Goal: Task Accomplishment & Management: Use online tool/utility

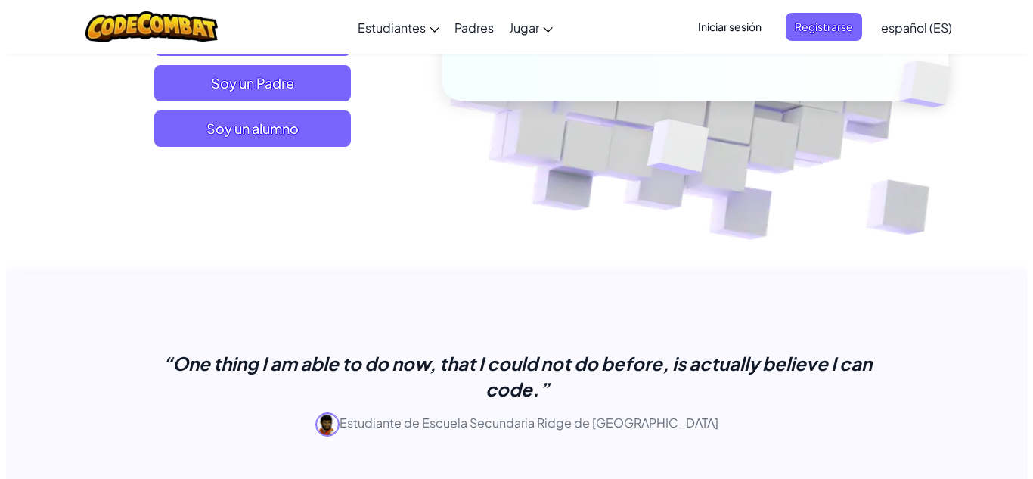
scroll to position [227, 0]
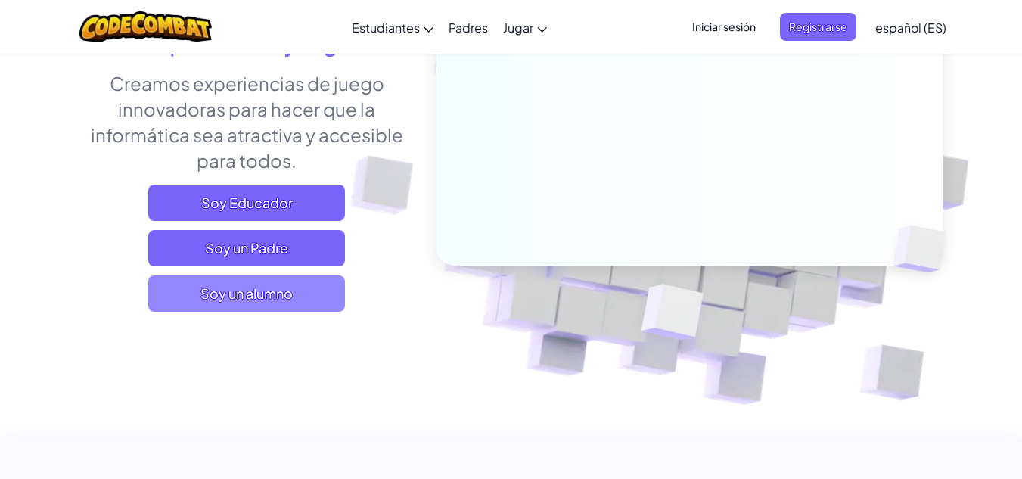
click at [238, 293] on span "Soy un alumno" at bounding box center [246, 293] width 197 height 36
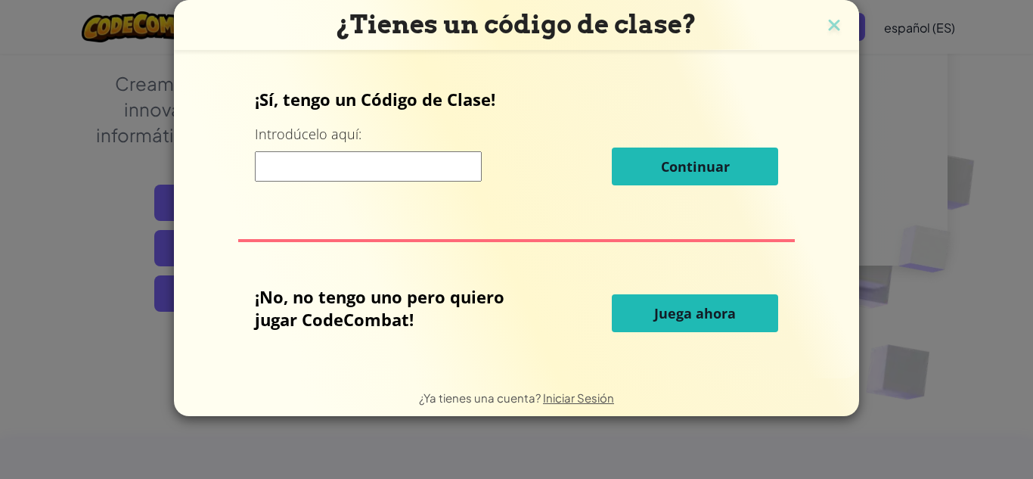
click at [706, 312] on span "Juega ahora" at bounding box center [695, 313] width 82 height 18
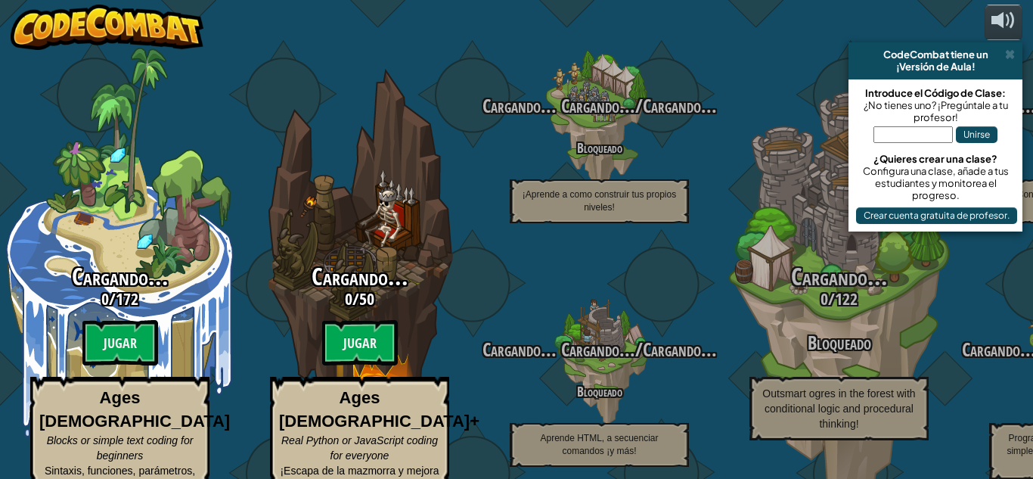
select select "es-ES"
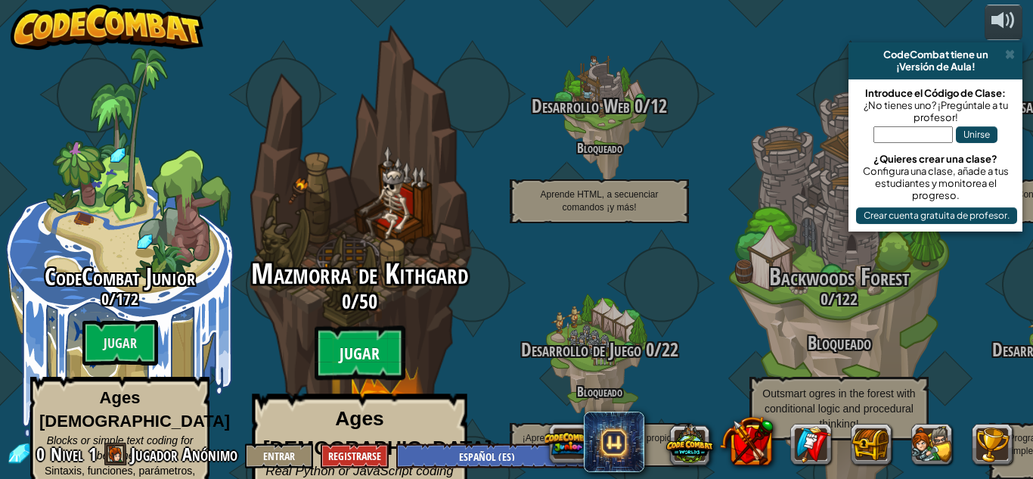
click at [336, 326] on btn "Jugar" at bounding box center [360, 353] width 91 height 54
select select "es-ES"
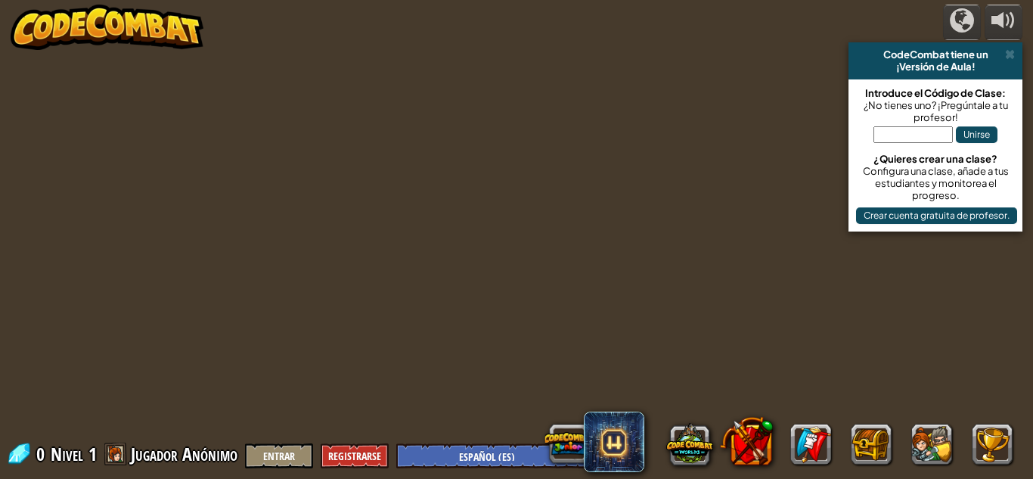
select select "es-ES"
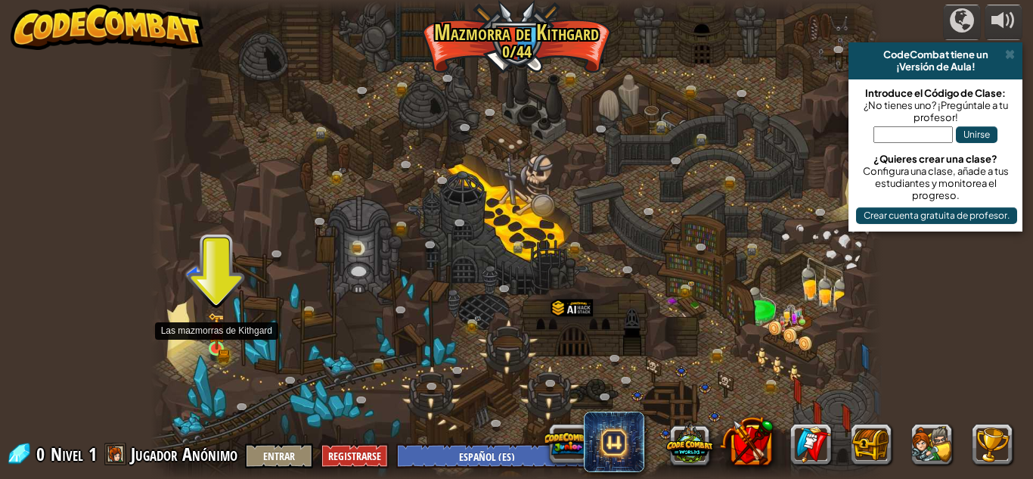
click at [219, 341] on div at bounding box center [216, 348] width 14 height 14
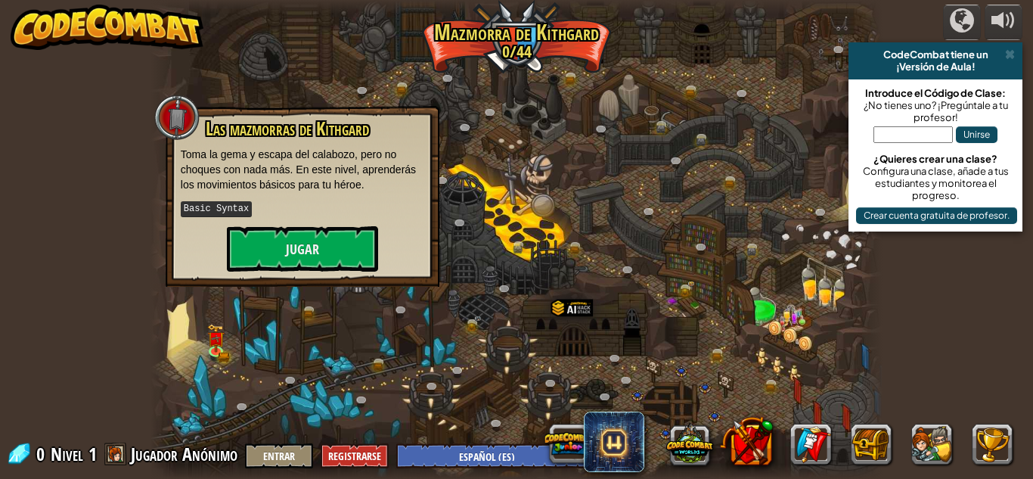
click at [582, 387] on div at bounding box center [517, 239] width 732 height 479
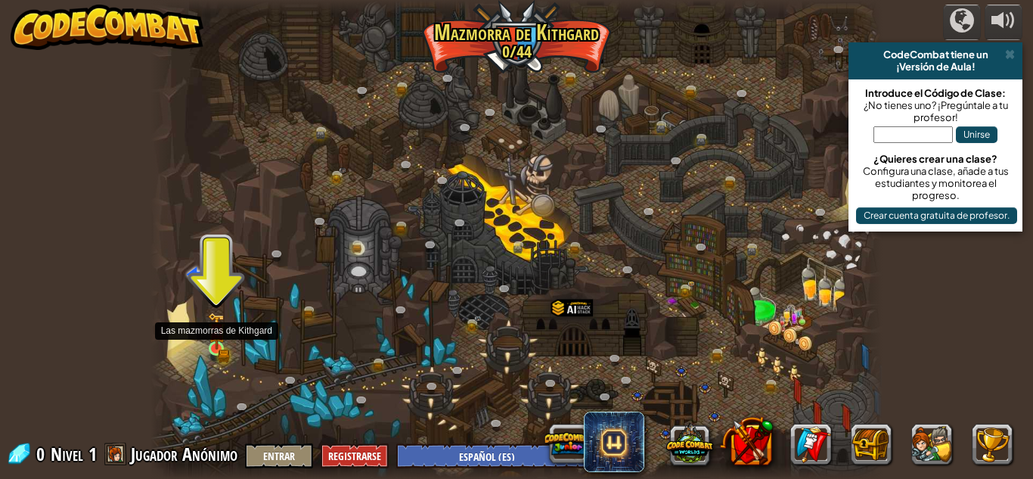
click at [210, 340] on img at bounding box center [216, 331] width 17 height 38
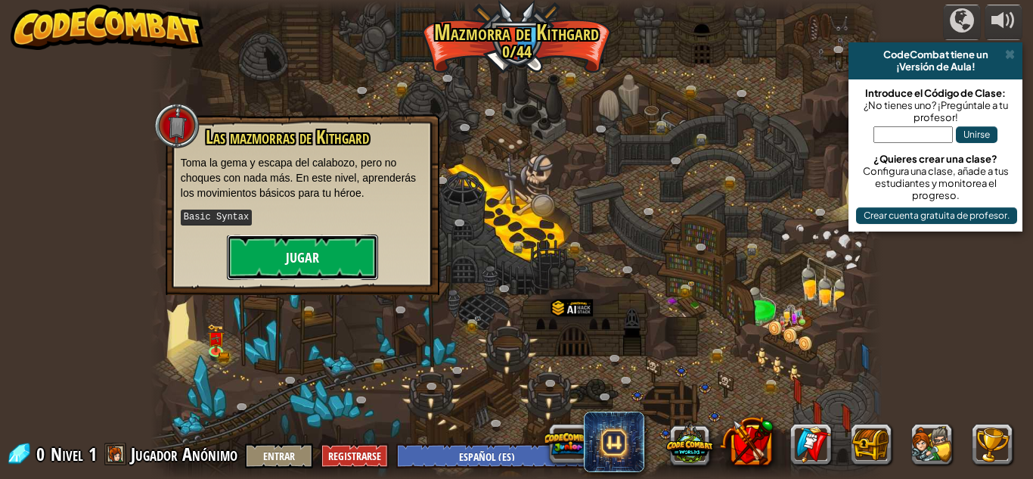
click at [338, 253] on button "Jugar" at bounding box center [302, 256] width 151 height 45
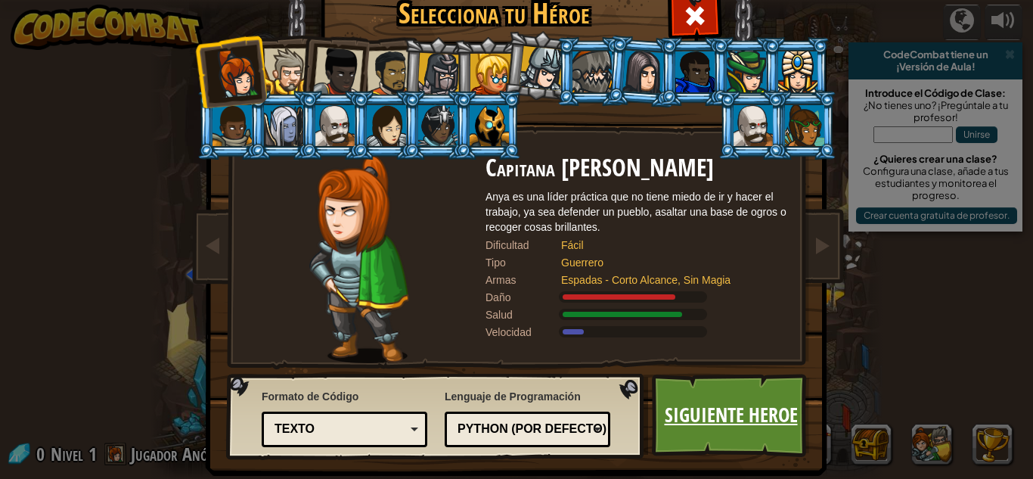
click at [676, 393] on link "Siguiente Heroe" at bounding box center [731, 415] width 158 height 83
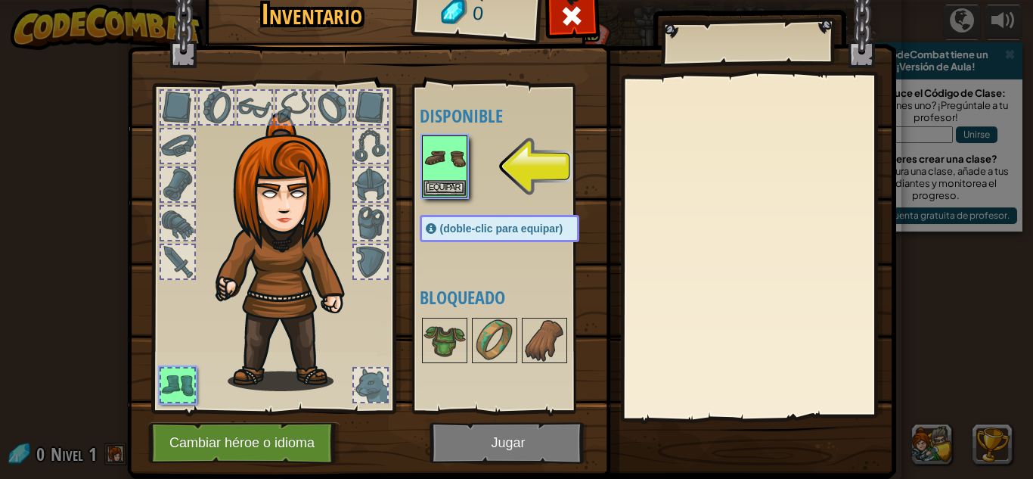
click at [383, 146] on div at bounding box center [273, 244] width 250 height 340
click at [368, 156] on div at bounding box center [370, 145] width 33 height 33
click at [373, 145] on div at bounding box center [370, 145] width 33 height 33
click at [429, 184] on button "Equipar" at bounding box center [445, 187] width 42 height 16
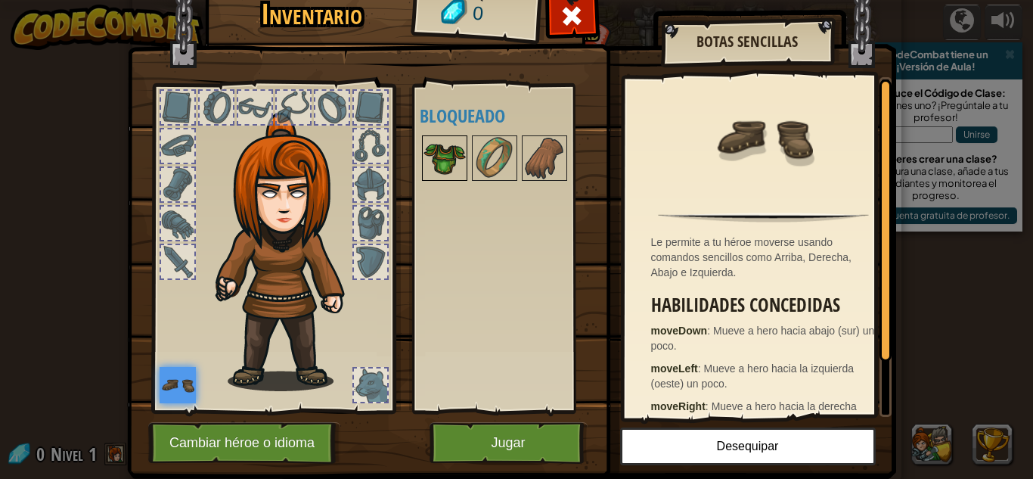
click at [461, 153] on div at bounding box center [444, 157] width 45 height 45
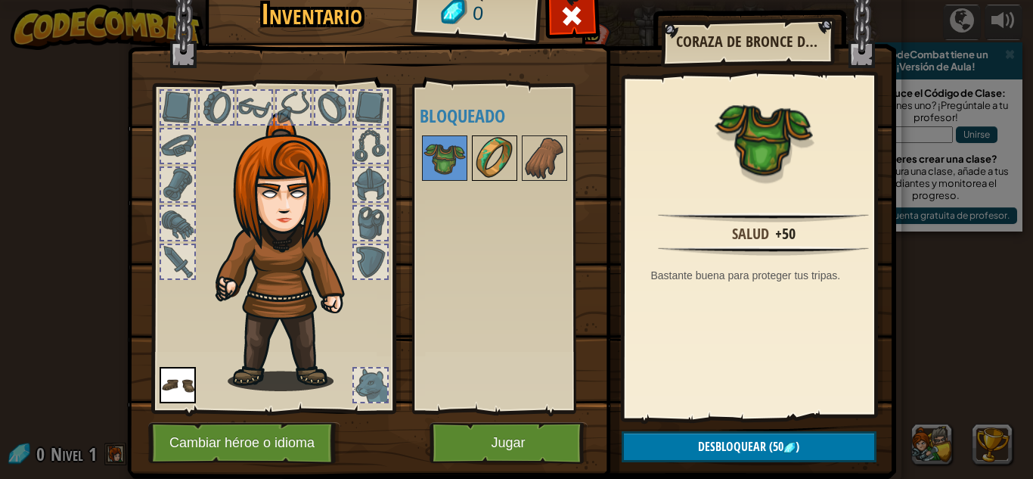
click at [476, 155] on img at bounding box center [495, 158] width 42 height 42
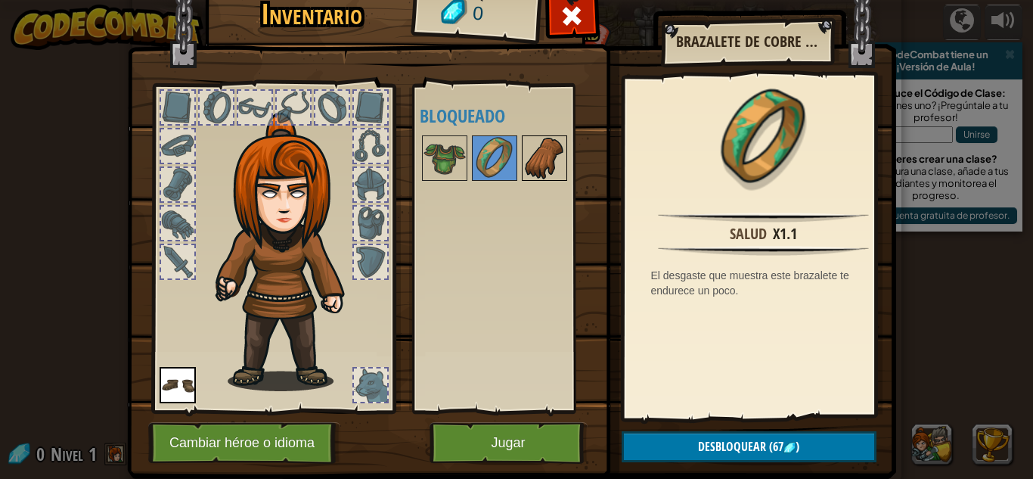
drag, startPoint x: 518, startPoint y: 173, endPoint x: 526, endPoint y: 179, distance: 9.2
click at [526, 179] on img at bounding box center [544, 158] width 42 height 42
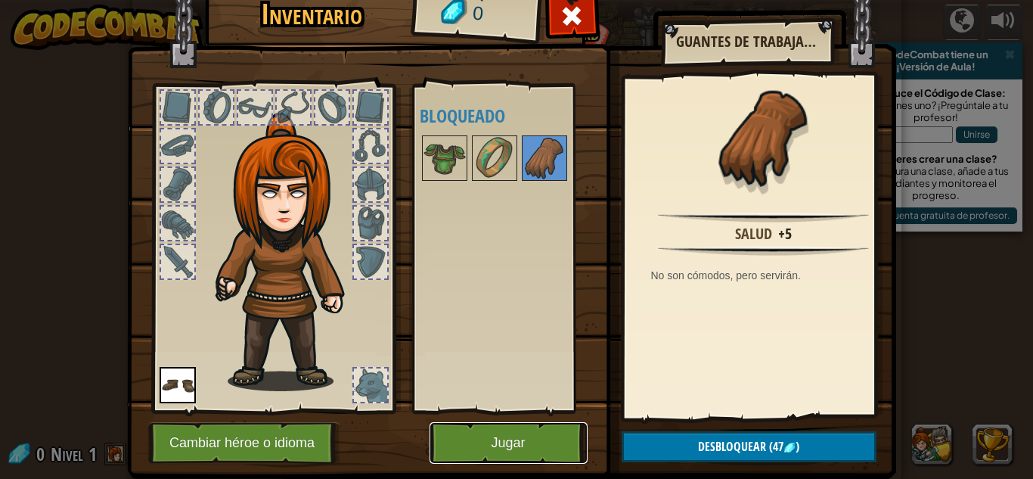
click at [502, 430] on button "Jugar" at bounding box center [509, 443] width 158 height 42
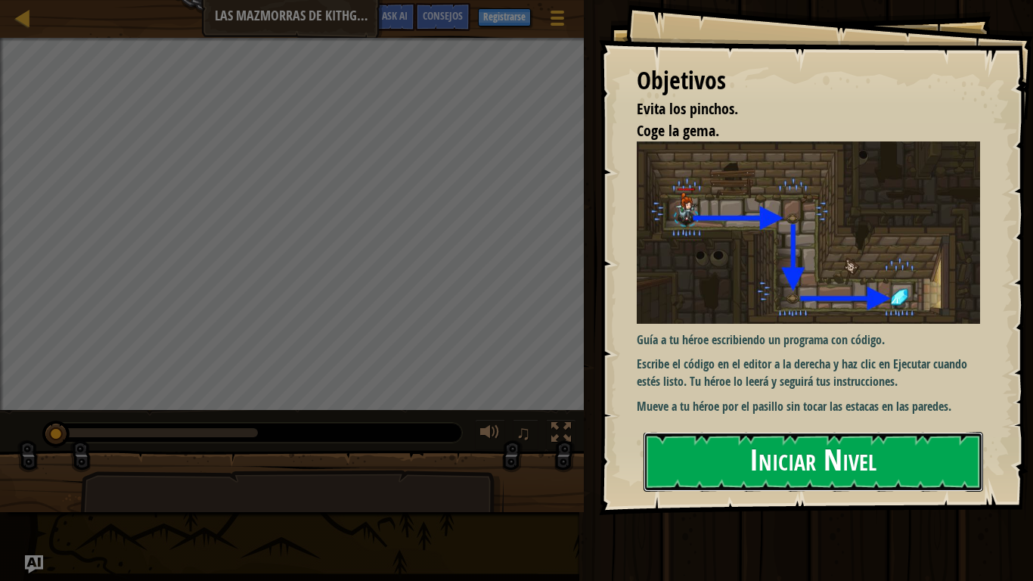
click at [809, 462] on button "Iniciar Nivel" at bounding box center [814, 462] width 340 height 60
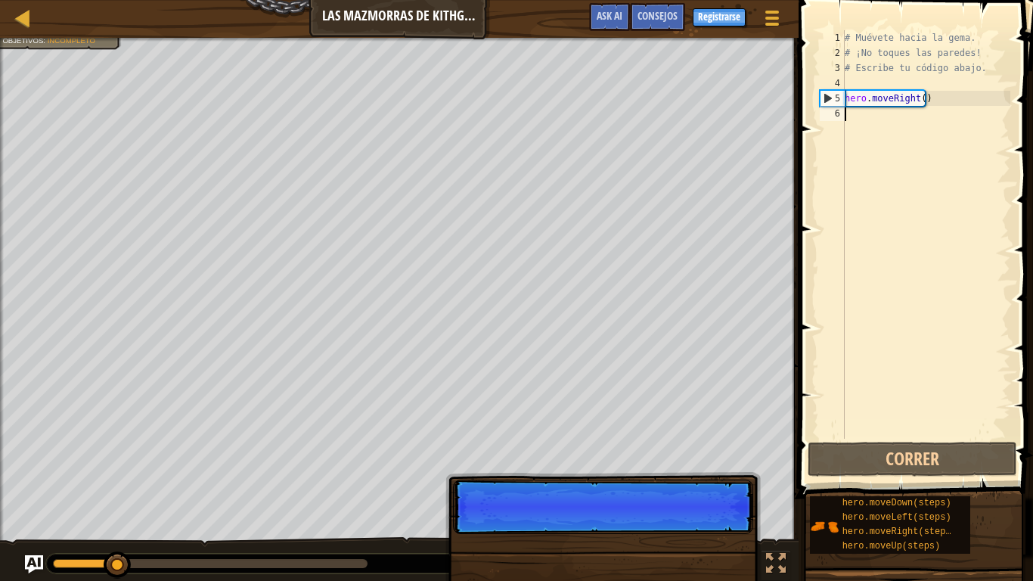
scroll to position [7, 0]
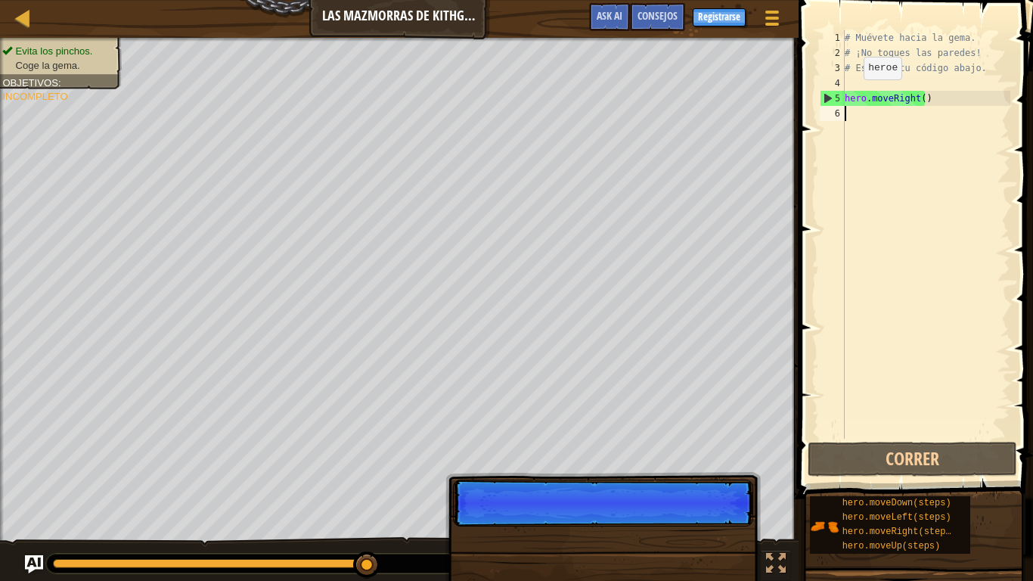
click at [854, 101] on div "# Muévete hacia la gema. # ¡No toques las paredes! # Escribe tu código abajo. h…" at bounding box center [926, 249] width 169 height 439
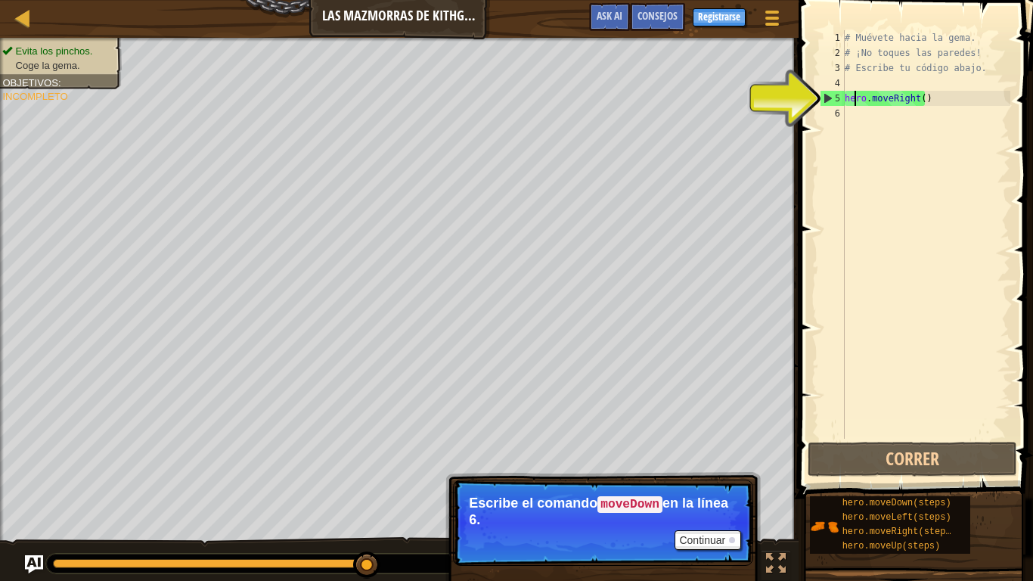
click at [827, 86] on div "4" at bounding box center [832, 83] width 25 height 15
type textarea "hero.moveRight()"
click at [864, 104] on div "# Muévete hacia la gema. # ¡No toques las paredes! # Escribe tu código abajo. h…" at bounding box center [926, 249] width 169 height 439
type textarea "hero.moveRight()"
click at [864, 105] on div "# Muévete hacia la gema. # ¡No toques las paredes! # Escribe tu código abajo. h…" at bounding box center [926, 249] width 169 height 439
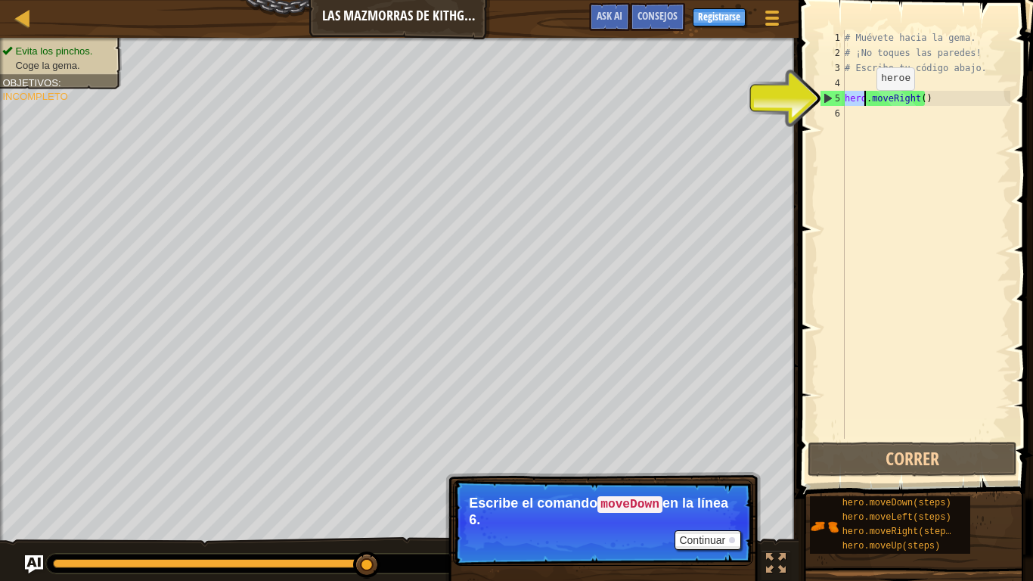
click at [864, 105] on div "# Muévete hacia la gema. # ¡No toques las paredes! # Escribe tu código abajo. h…" at bounding box center [926, 249] width 169 height 439
click at [719, 478] on button "Continuar" at bounding box center [708, 540] width 67 height 20
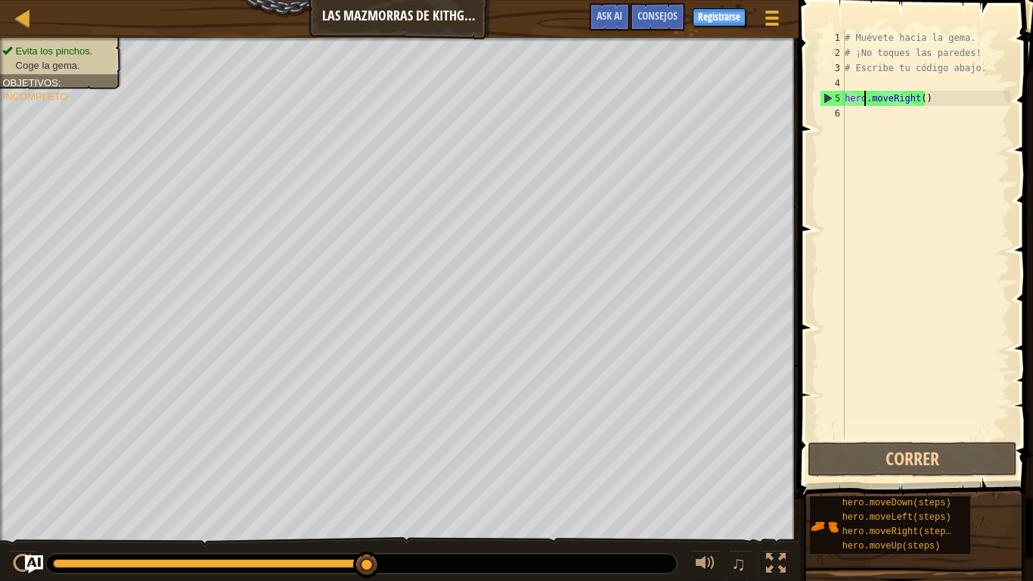
click at [887, 108] on div "# Muévete hacia la gema. # ¡No toques las paredes! # Escribe tu código abajo. h…" at bounding box center [926, 249] width 169 height 439
click at [887, 103] on div "# Muévete hacia la gema. # ¡No toques las paredes! # Escribe tu código abajo. h…" at bounding box center [926, 249] width 169 height 439
type textarea "hero.moveRight()"
click at [895, 98] on div "# Muévete hacia la gema. # ¡No toques las paredes! # Escribe tu código abajo. h…" at bounding box center [926, 249] width 169 height 439
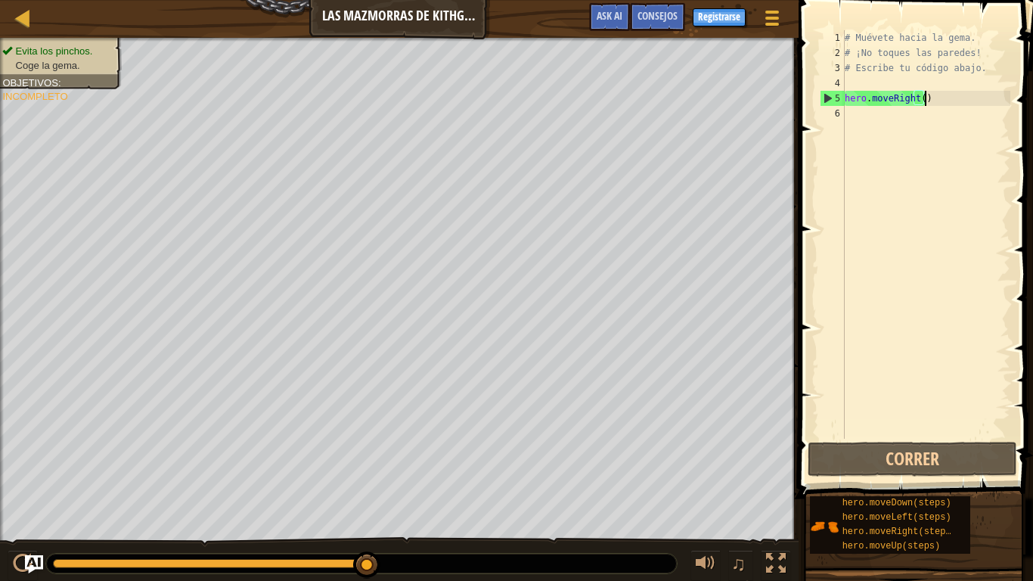
click at [935, 102] on div "# Muévete hacia la gema. # ¡No toques las paredes! # Escribe tu código abajo. h…" at bounding box center [926, 249] width 169 height 439
type textarea "x"
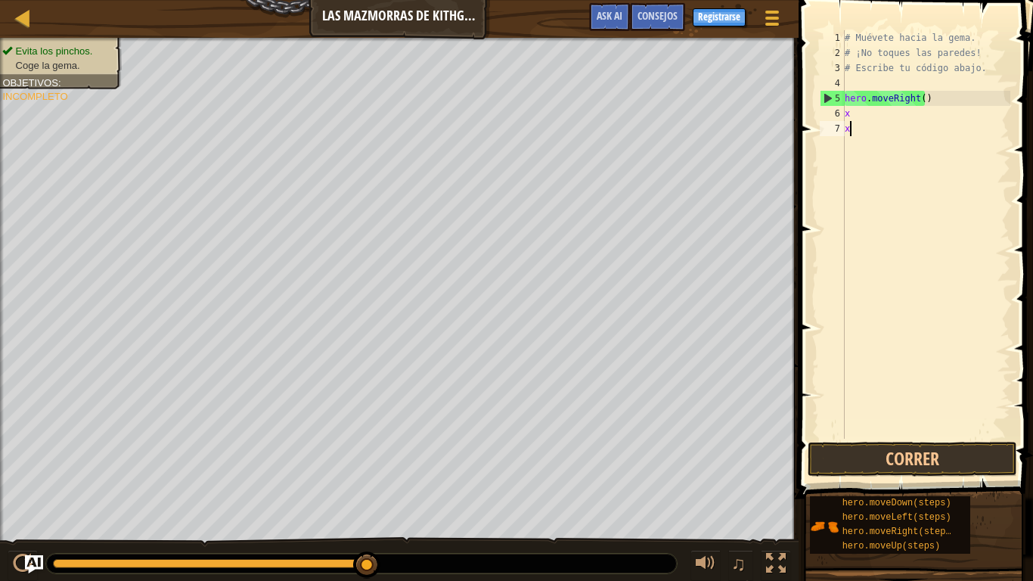
type textarea "xx"
type textarea "x"
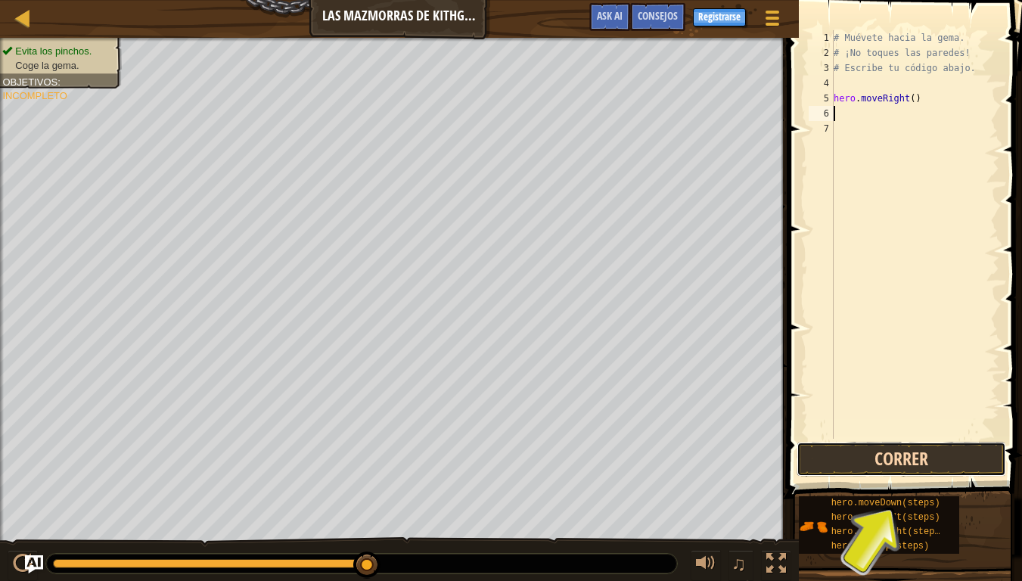
click at [885, 464] on button "Correr" at bounding box center [901, 459] width 210 height 35
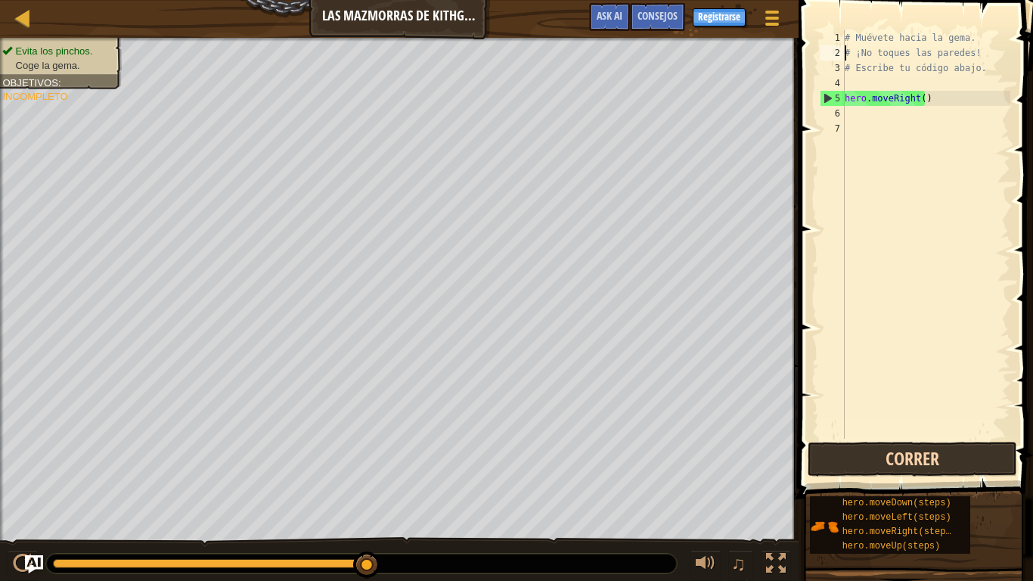
type textarea "# Escribe tu código abajo."
type textarea "hero.moveRight()"
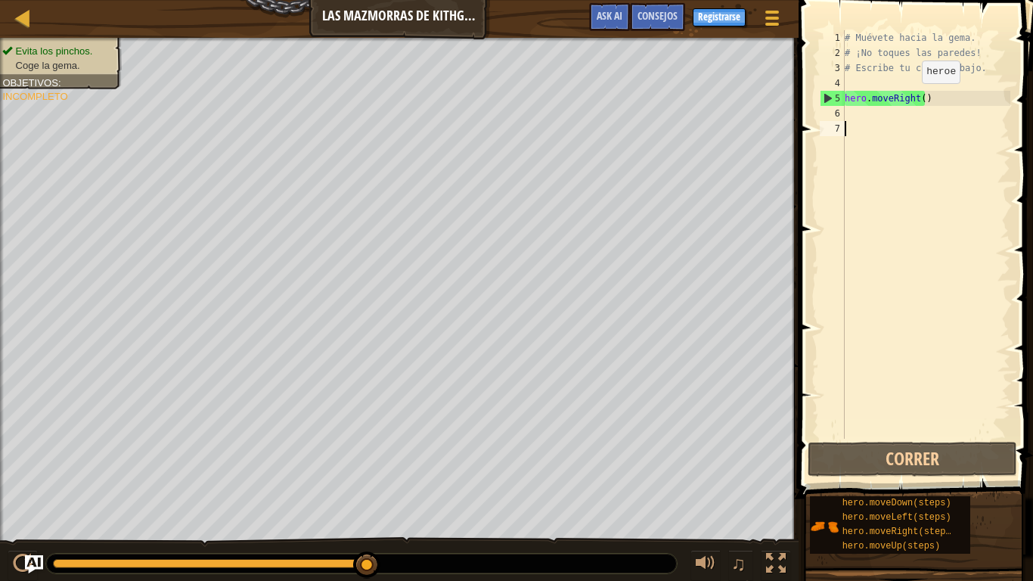
click at [909, 98] on div "# Muévete hacia la gema. # ¡No toques las paredes! # Escribe tu código abajo. h…" at bounding box center [926, 249] width 169 height 439
type textarea "hero.moveRight()"
click at [942, 98] on div "# Muévete hacia la gema. # ¡No toques las paredes! # Escribe tu código abajo. h…" at bounding box center [926, 249] width 169 height 439
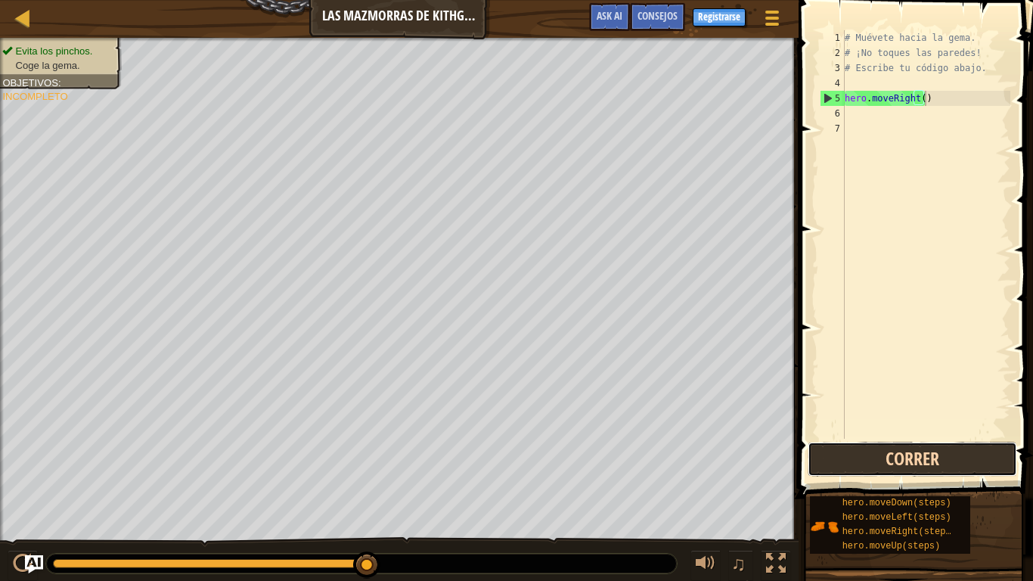
click at [936, 455] on button "Correr" at bounding box center [913, 459] width 210 height 35
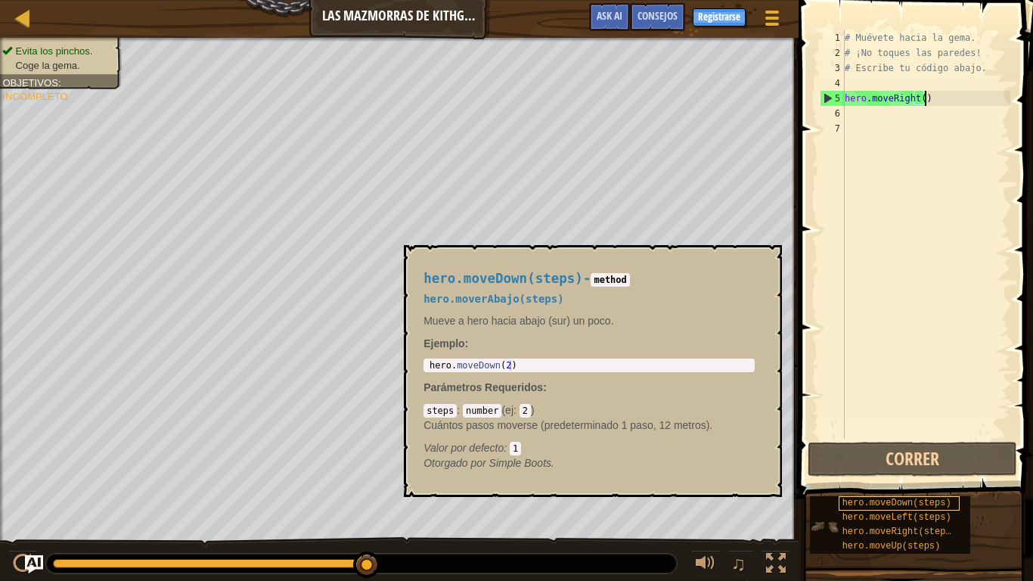
click at [883, 478] on span "hero.moveDown(steps)" at bounding box center [897, 503] width 109 height 11
click at [869, 112] on div "# Muévete hacia la gema. # ¡No toques las paredes! # Escribe tu código abajo. h…" at bounding box center [926, 249] width 169 height 439
click at [859, 478] on span "hero.moveLeft(steps)" at bounding box center [897, 517] width 109 height 11
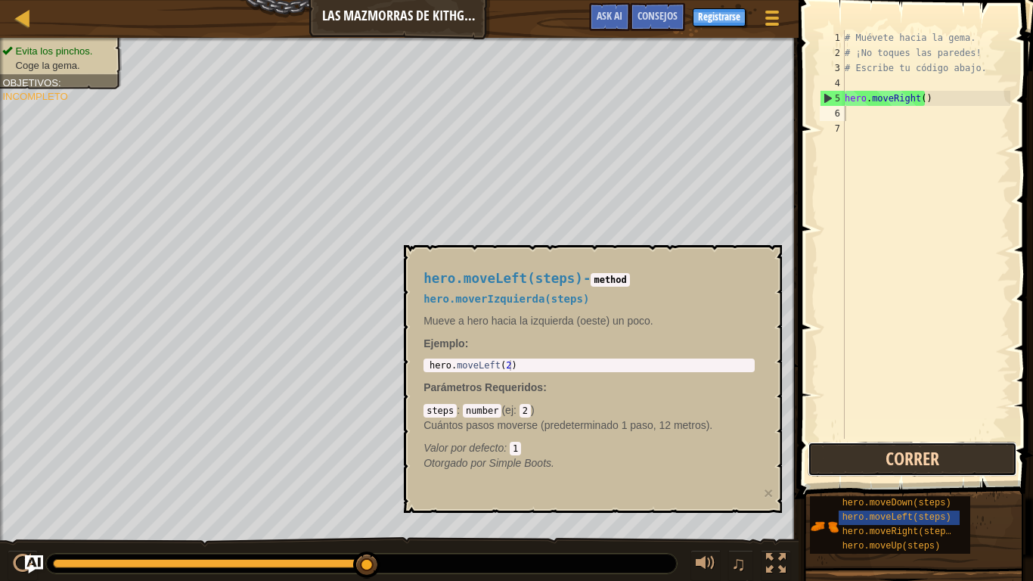
click at [910, 455] on button "Correr" at bounding box center [913, 459] width 210 height 35
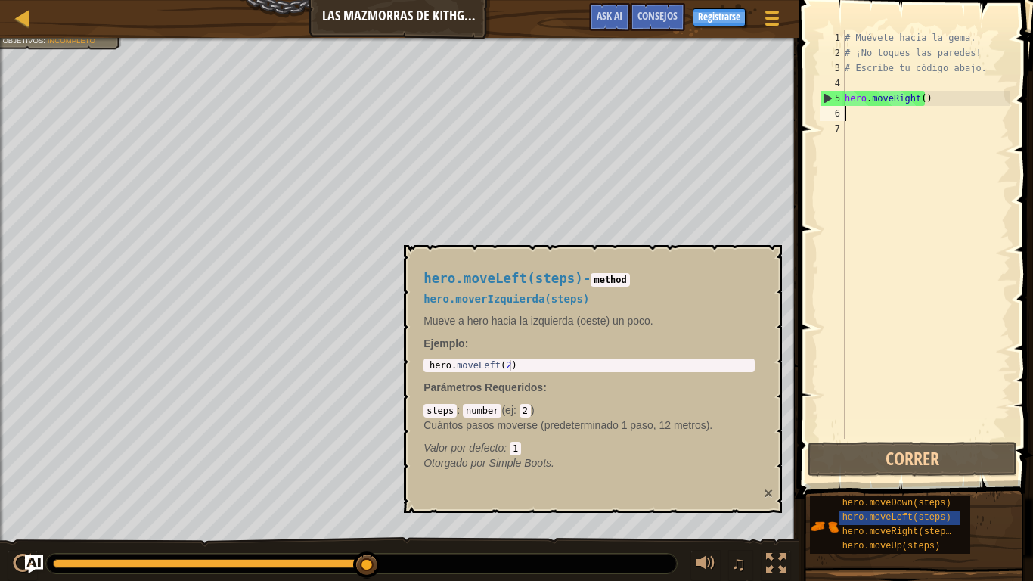
click at [769, 478] on button "×" at bounding box center [768, 493] width 9 height 16
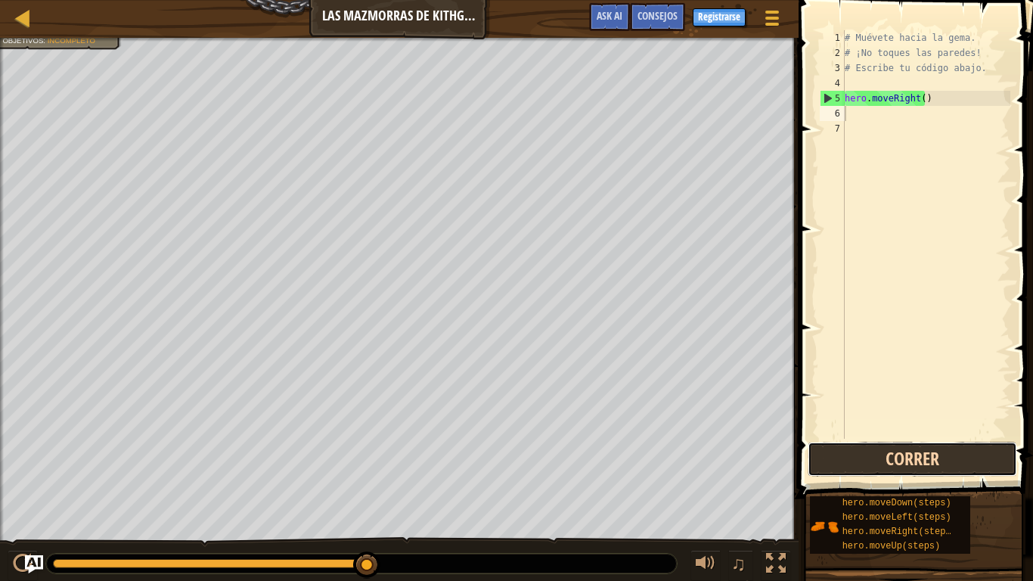
click at [916, 467] on button "Correr" at bounding box center [913, 459] width 210 height 35
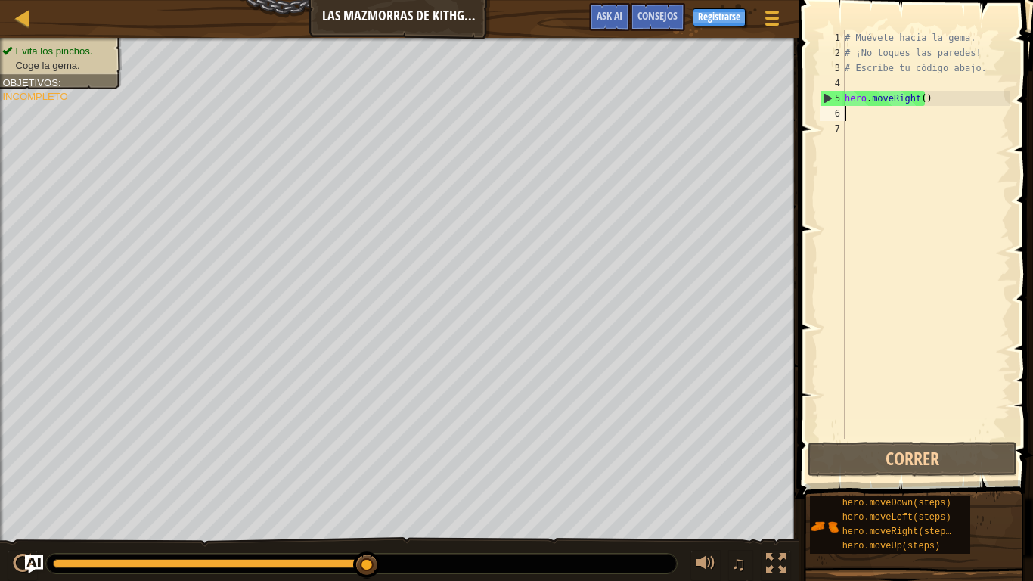
click at [849, 110] on div "# Muévete hacia la gema. # ¡No toques las paredes! # Escribe tu código abajo. h…" at bounding box center [926, 249] width 169 height 439
drag, startPoint x: 849, startPoint y: 110, endPoint x: 869, endPoint y: 127, distance: 26.8
click at [869, 127] on div "# Muévete hacia la gema. # ¡No toques las paredes! # Escribe tu código abajo. h…" at bounding box center [926, 249] width 169 height 439
click at [873, 115] on div "# Muévete hacia la gema. # ¡No toques las paredes! # Escribe tu código abajo. h…" at bounding box center [926, 249] width 169 height 439
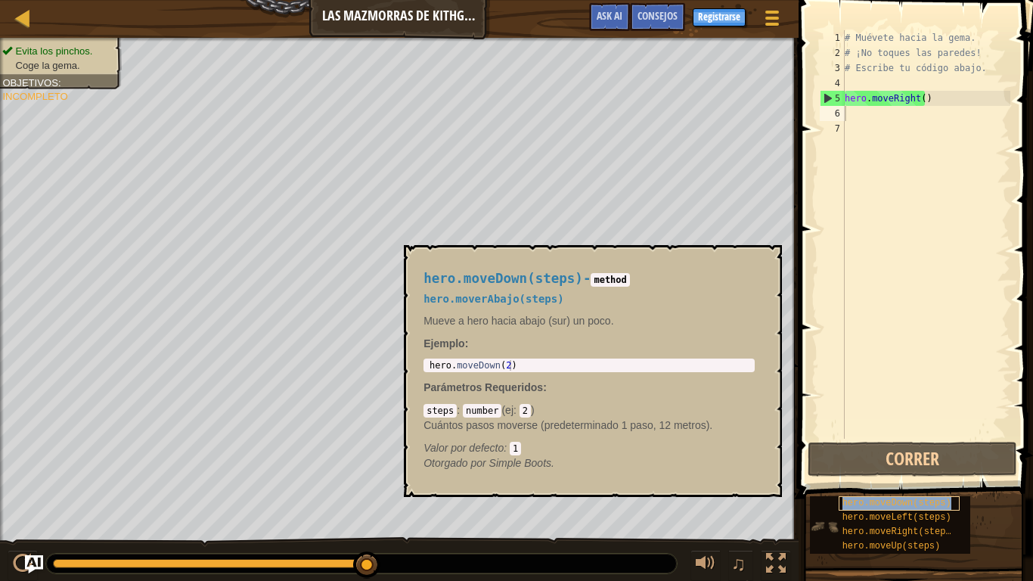
click at [877, 478] on span "hero.moveDown(steps)" at bounding box center [897, 503] width 109 height 11
click at [861, 118] on div "# Muévete hacia la gema. # ¡No toques las paredes! # Escribe tu código abajo. h…" at bounding box center [926, 249] width 169 height 439
type textarea "h"
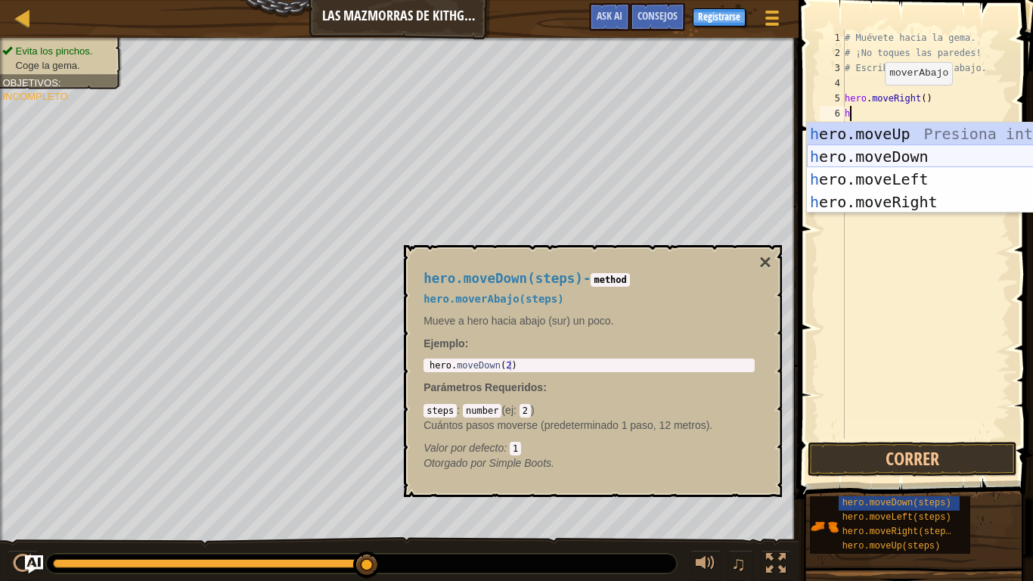
click at [933, 157] on div "h ero.moveUp Presiona intro h ero.moveDown Presiona intro h ero.moveLeft Presio…" at bounding box center [950, 191] width 286 height 136
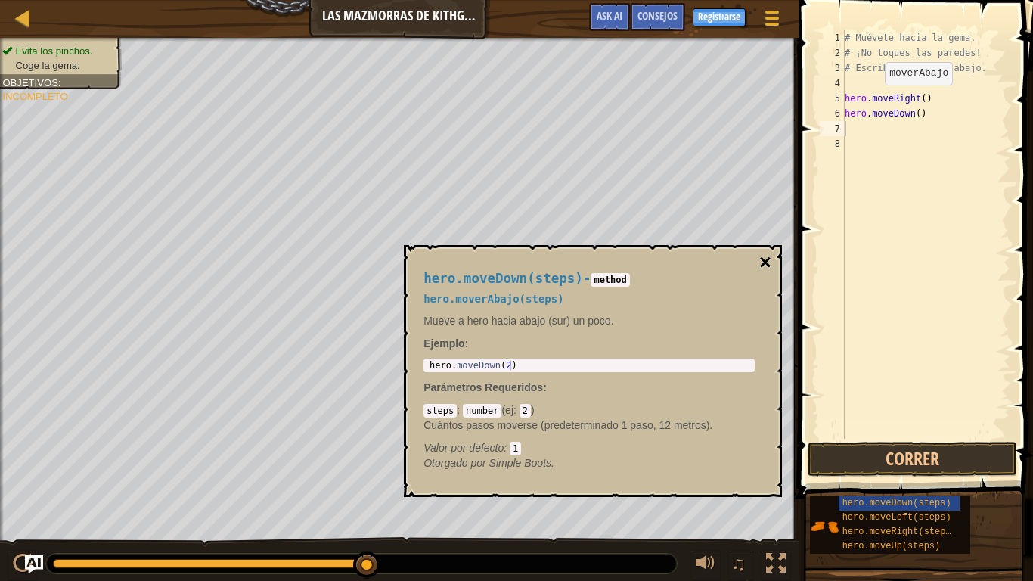
click at [771, 258] on button "×" at bounding box center [765, 262] width 12 height 21
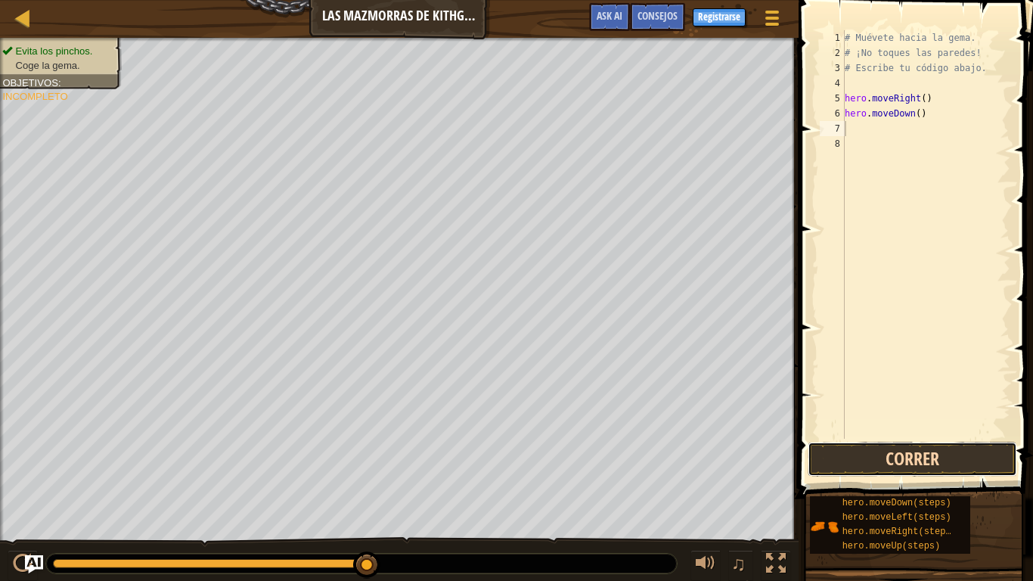
click at [923, 470] on button "Correr" at bounding box center [913, 459] width 210 height 35
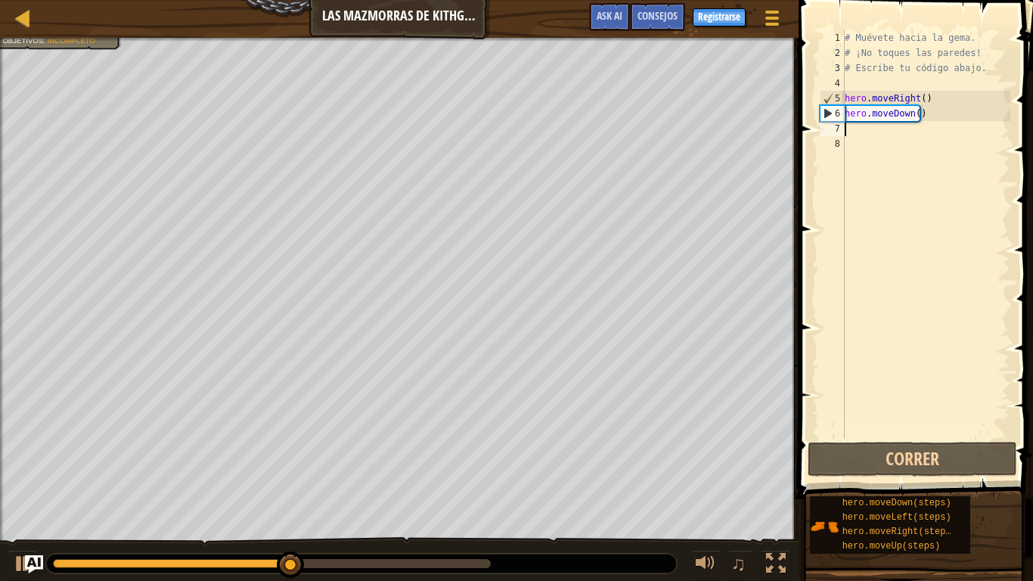
click at [862, 132] on div "# Muévete hacia la gema. # ¡No toques las paredes! # Escribe tu código abajo. h…" at bounding box center [926, 249] width 169 height 439
type textarea "h"
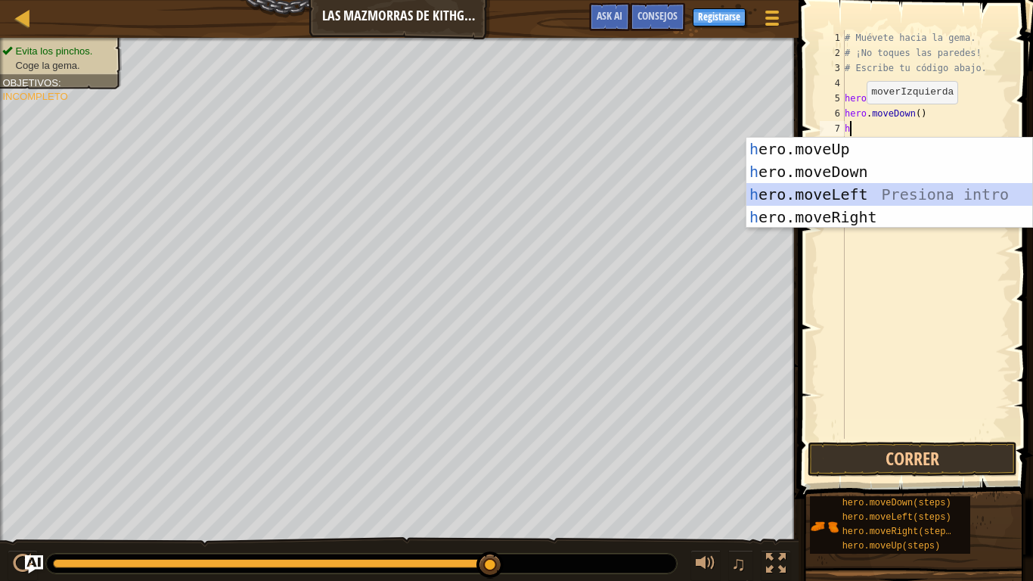
click at [859, 194] on div "h ero.moveUp Presiona intro h ero.moveDown Presiona intro h ero.moveLeft Presio…" at bounding box center [890, 206] width 286 height 136
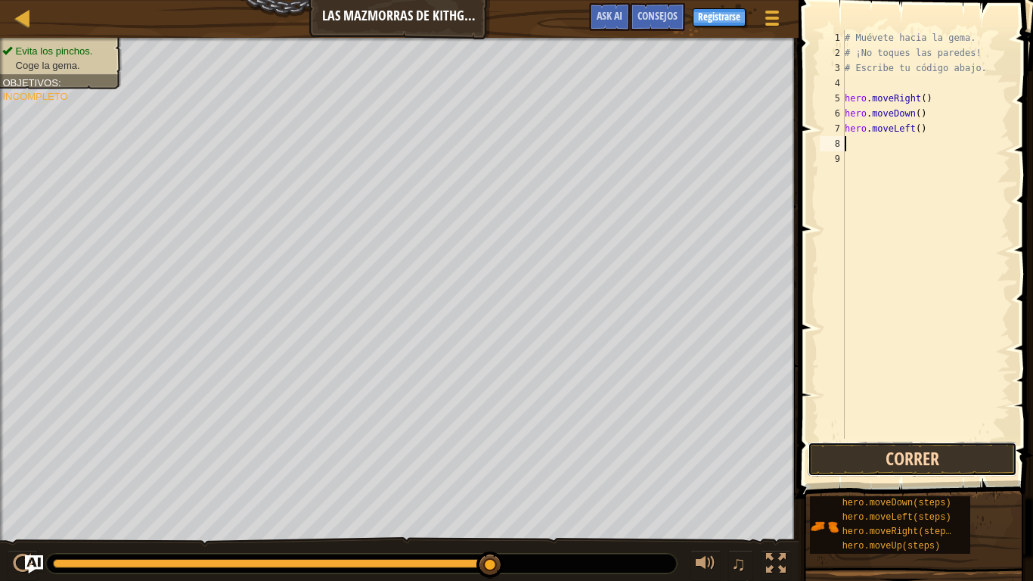
click at [949, 466] on button "Correr" at bounding box center [913, 459] width 210 height 35
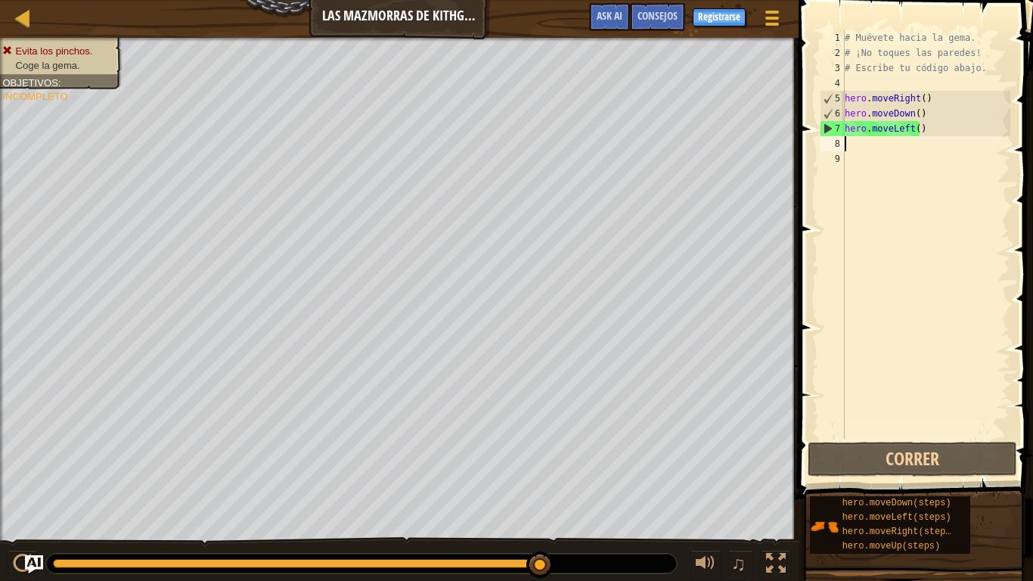
click at [893, 132] on div "# Muévete hacia la gema. # ¡No toques las paredes! # Escribe tu código abajo. h…" at bounding box center [926, 249] width 169 height 439
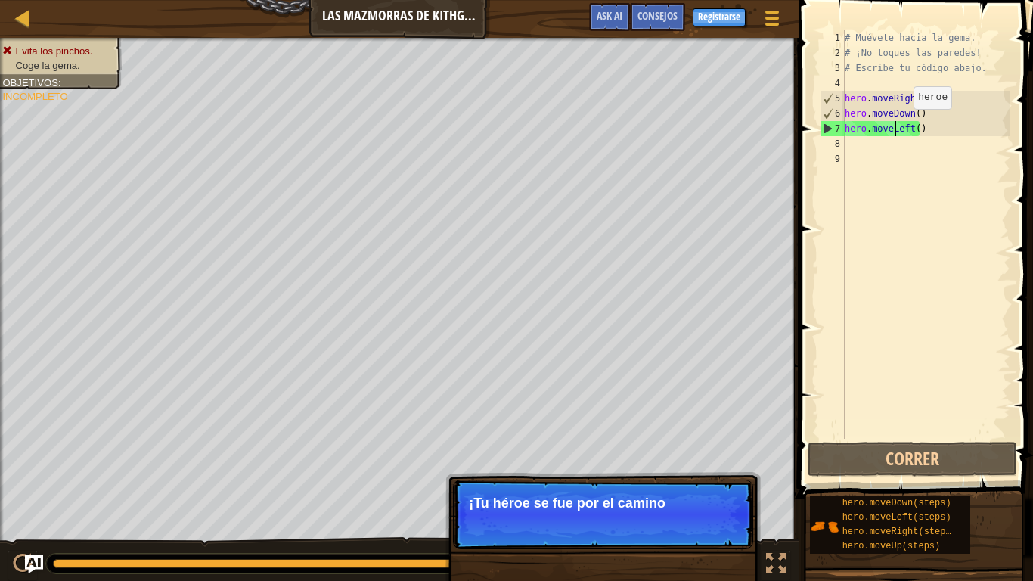
scroll to position [7, 5]
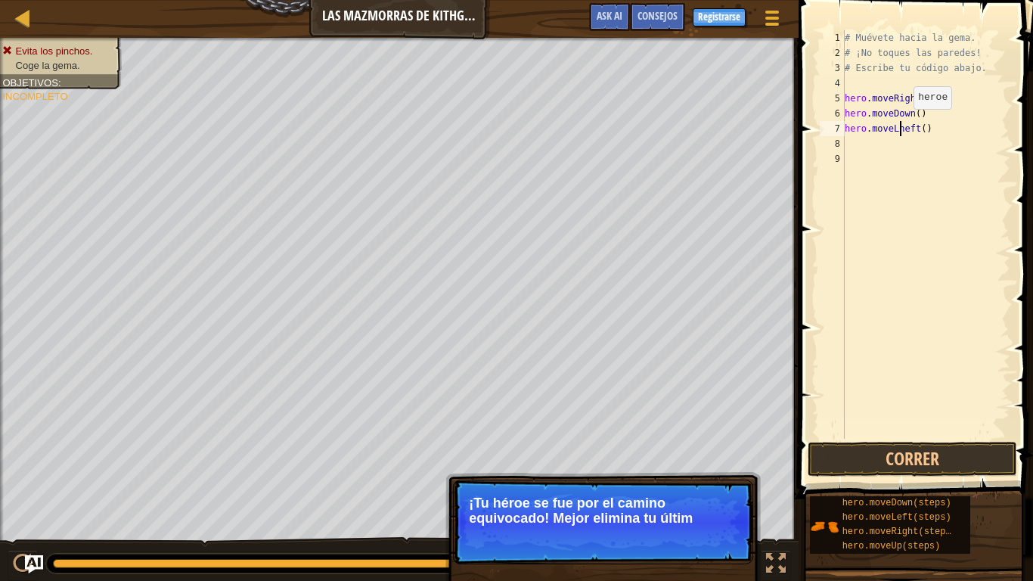
type textarea "hero.moveLeft()"
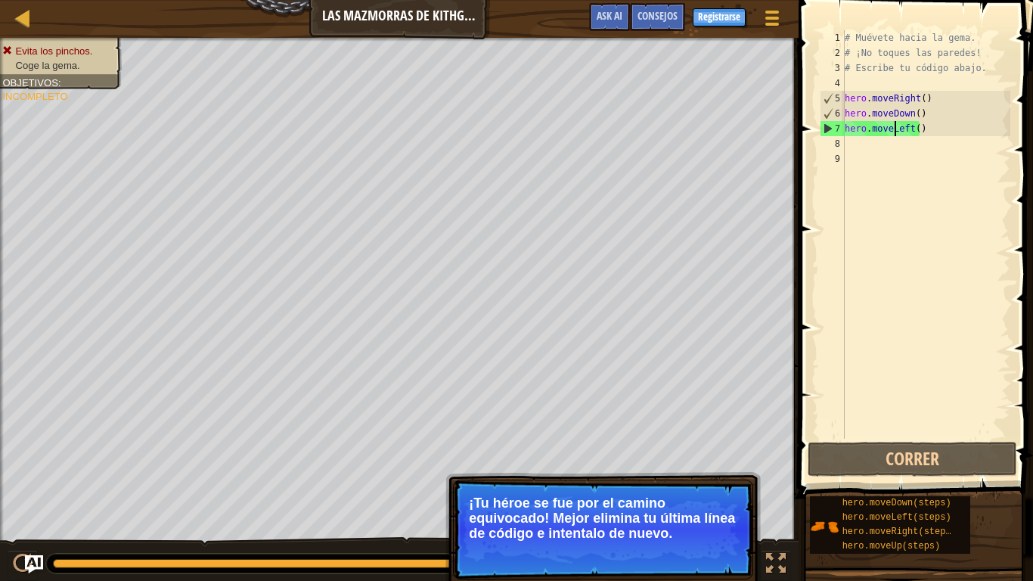
click at [847, 154] on div "# Muévete hacia la gema. # ¡No toques las paredes! # Escribe tu código abajo. h…" at bounding box center [926, 249] width 169 height 439
click at [845, 144] on div "# Muévete hacia la gema. # ¡No toques las paredes! # Escribe tu código abajo. h…" at bounding box center [926, 249] width 169 height 439
type textarea "h"
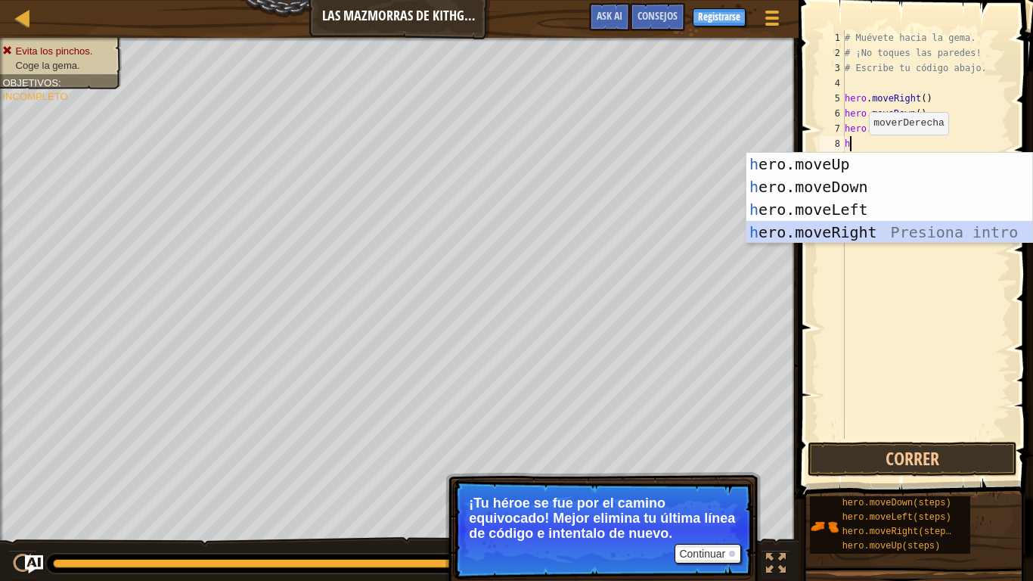
click at [840, 231] on div "h ero.moveUp Presiona intro h ero.moveDown Presiona intro h ero.moveLeft Presio…" at bounding box center [890, 221] width 286 height 136
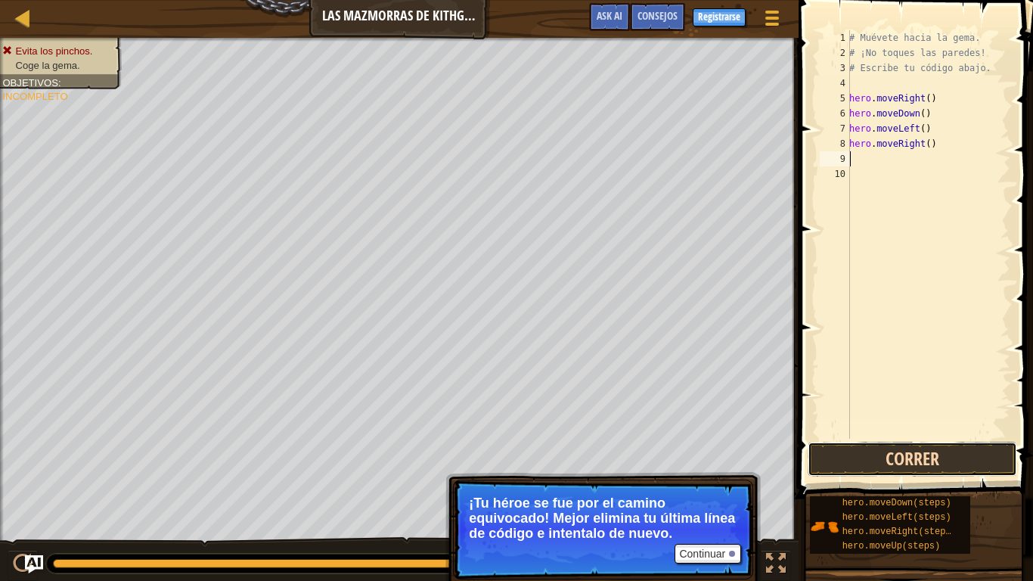
click at [897, 462] on button "Correr" at bounding box center [913, 459] width 210 height 35
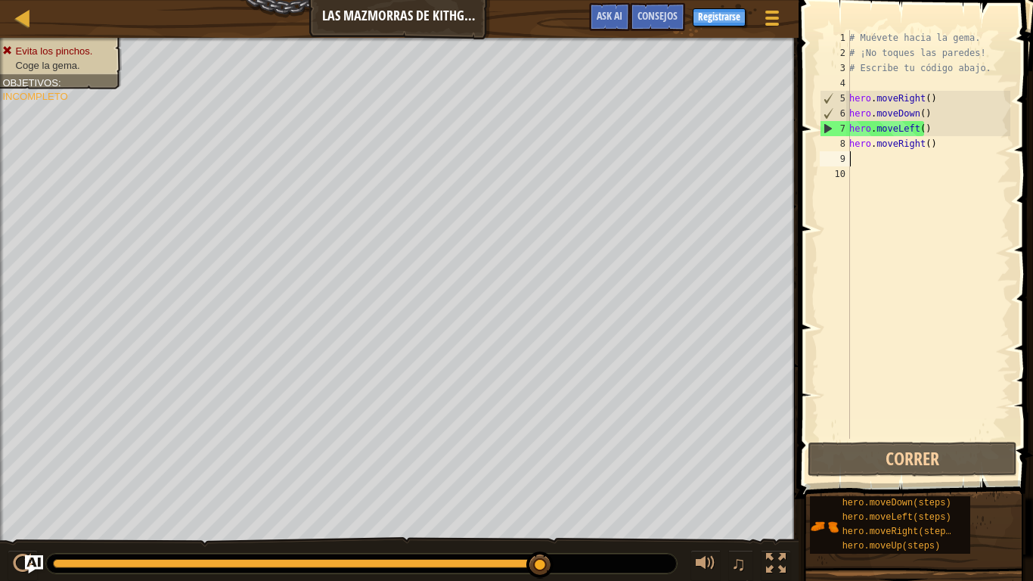
click at [924, 144] on div "# Muévete hacia la gema. # ¡No toques las paredes! # Escribe tu código abajo. h…" at bounding box center [928, 249] width 164 height 439
type textarea "hero.moveRight()"
click at [897, 147] on div "# Muévete hacia la gema. # ¡No toques las paredes! # Escribe tu código abajo. h…" at bounding box center [928, 249] width 164 height 439
drag, startPoint x: 864, startPoint y: 154, endPoint x: 874, endPoint y: 143, distance: 15.0
click at [863, 153] on div "# Muévete hacia la gema. # ¡No toques las paredes! # Escribe tu código abajo. h…" at bounding box center [928, 249] width 164 height 439
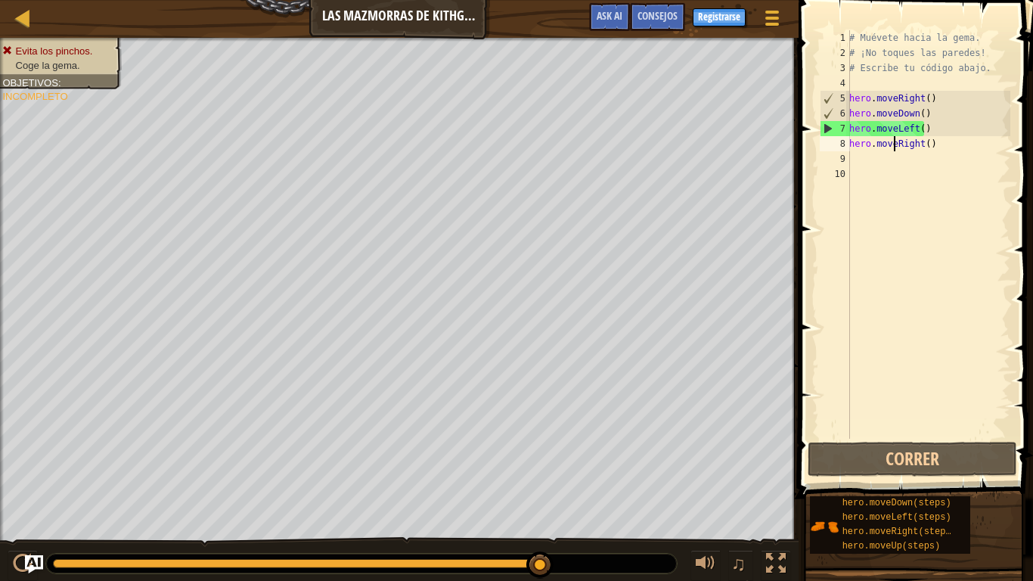
click at [874, 143] on div "# Muévete hacia la gema. # ¡No toques las paredes! # Escribe tu código abajo. h…" at bounding box center [928, 249] width 164 height 439
type textarea "hero.moveRight()"
drag, startPoint x: 874, startPoint y: 143, endPoint x: 885, endPoint y: 194, distance: 51.8
click at [885, 194] on div "# Muévete hacia la gema. # ¡No toques las paredes! # Escribe tu código abajo. h…" at bounding box center [928, 249] width 164 height 439
drag, startPoint x: 894, startPoint y: 188, endPoint x: 912, endPoint y: 175, distance: 22.2
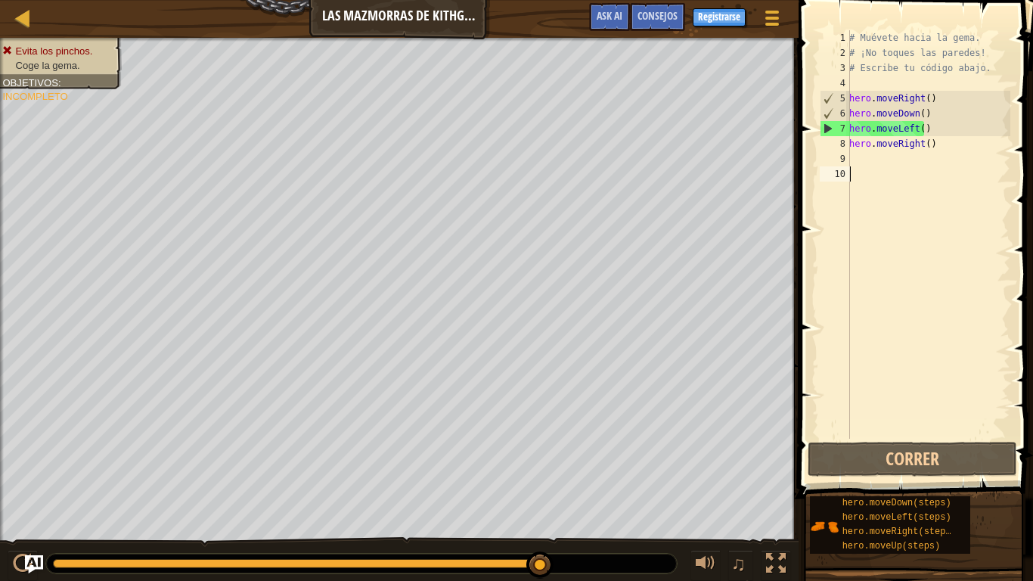
click at [898, 186] on div "# Muévete hacia la gema. # ¡No toques las paredes! # Escribe tu código abajo. h…" at bounding box center [928, 249] width 164 height 439
click at [958, 141] on div "# Muévete hacia la gema. # ¡No toques las paredes! # Escribe tu código abajo. h…" at bounding box center [928, 249] width 164 height 439
click at [831, 146] on div "8" at bounding box center [835, 143] width 30 height 15
click at [827, 139] on div "8" at bounding box center [835, 143] width 30 height 15
click at [830, 120] on div "6" at bounding box center [835, 113] width 29 height 15
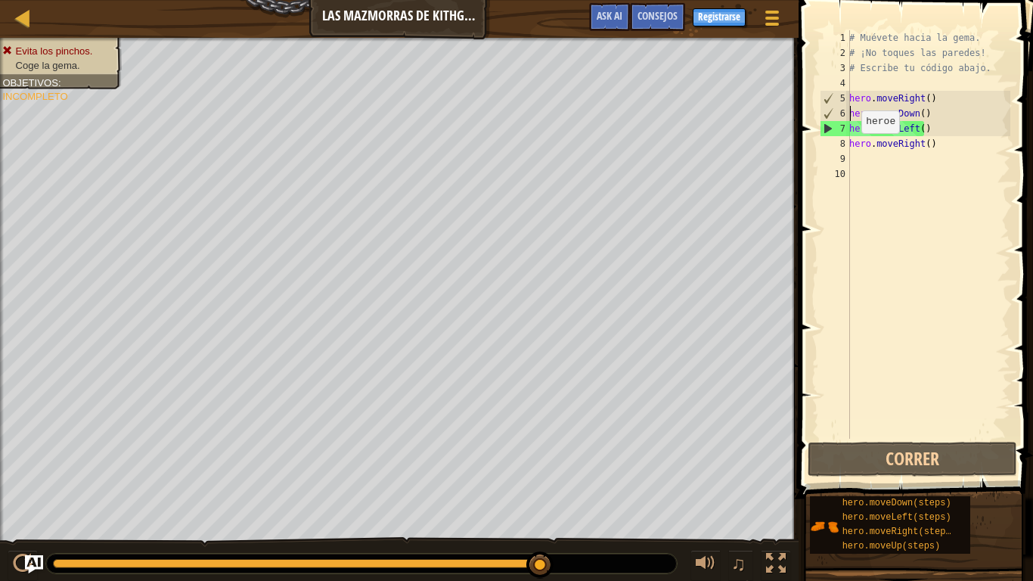
click at [824, 129] on div "7" at bounding box center [835, 128] width 29 height 15
type textarea "hero.moveLeft()"
click at [861, 160] on div "# Muévete hacia la gema. # ¡No toques las paredes! # Escribe tu código abajo. h…" at bounding box center [928, 249] width 164 height 439
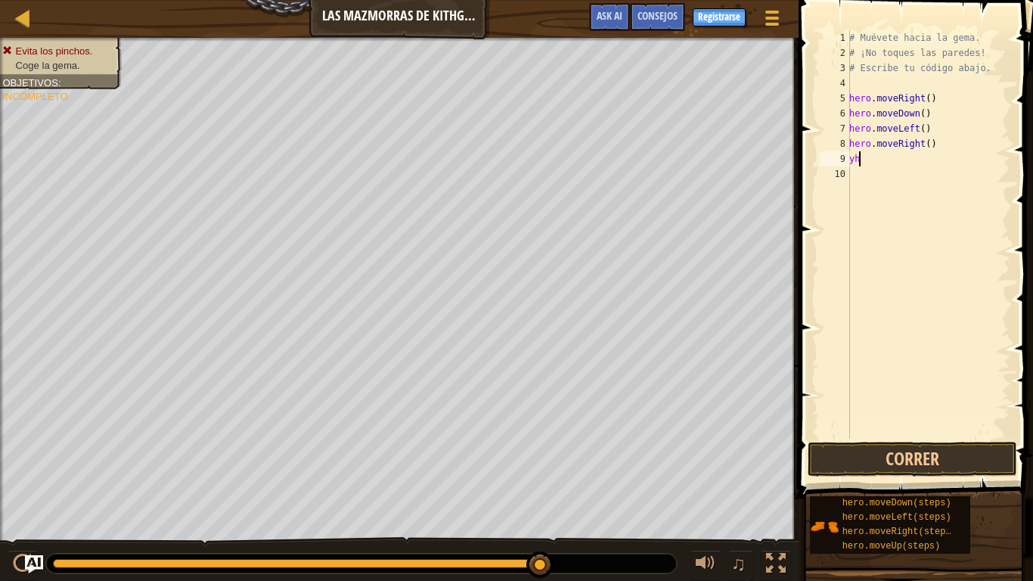
type textarea "y"
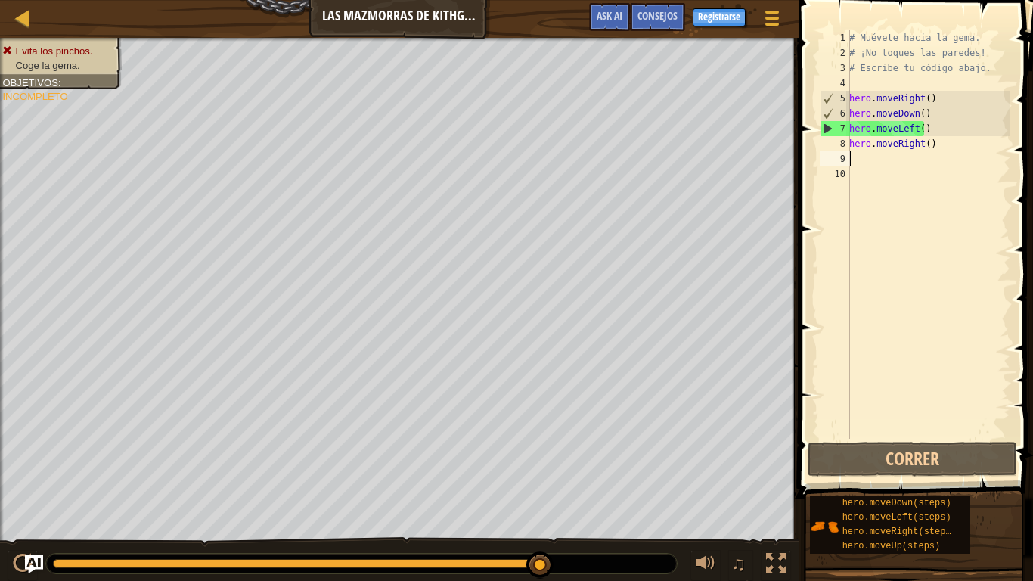
type textarea "h"
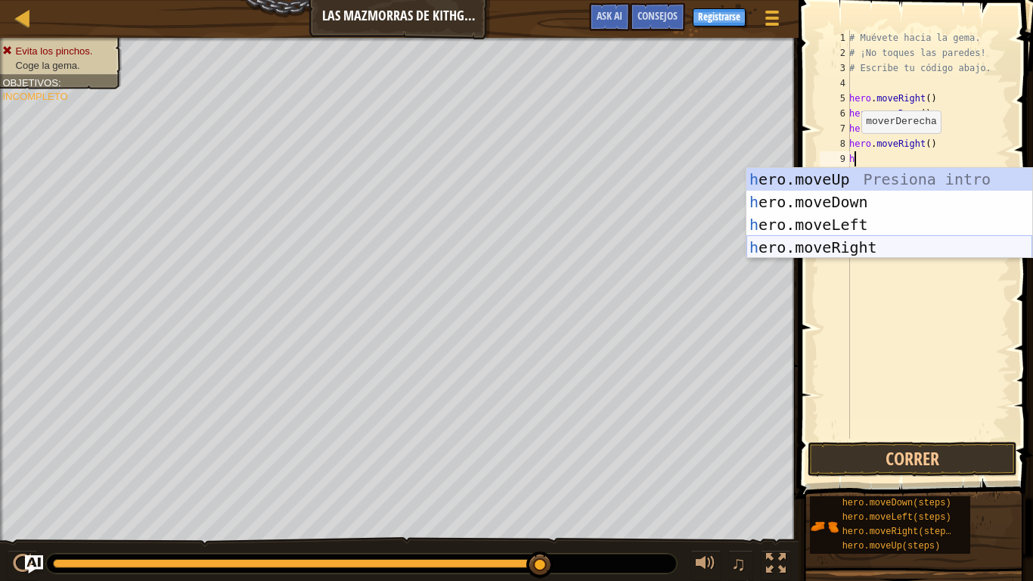
click at [862, 246] on div "h ero.moveUp Presiona intro h ero.moveDown Presiona intro h ero.moveLeft Presio…" at bounding box center [890, 236] width 286 height 136
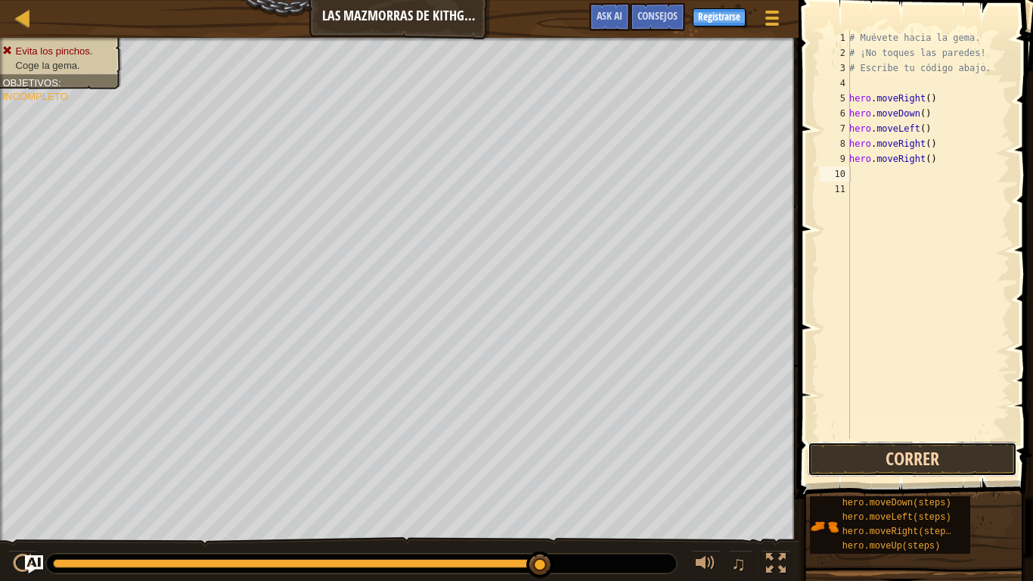
click at [938, 450] on button "Correr" at bounding box center [913, 459] width 210 height 35
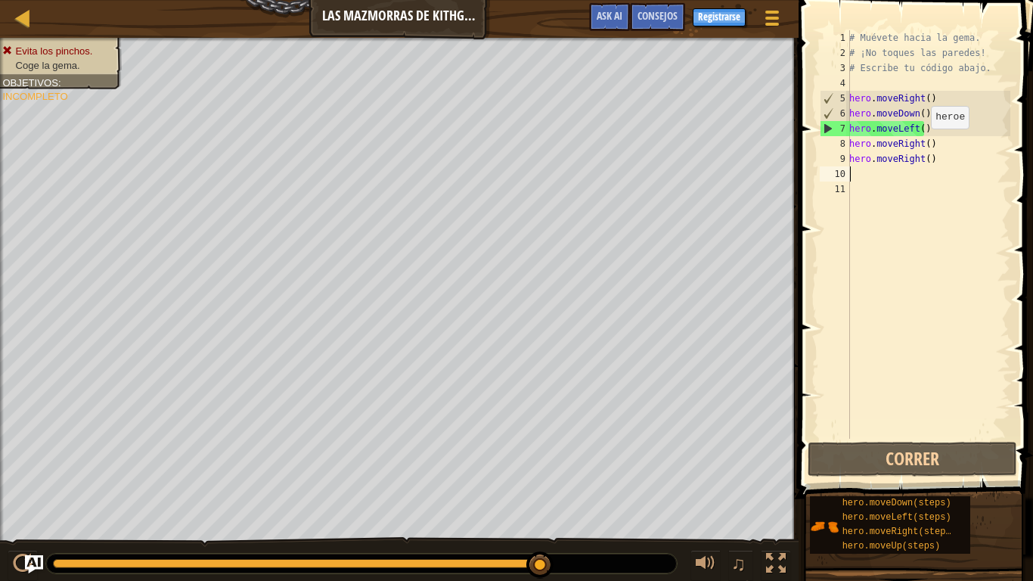
click at [923, 144] on div "# Muévete hacia la gema. # ¡No toques las paredes! # Escribe tu código abajo. h…" at bounding box center [928, 249] width 164 height 439
click at [902, 143] on div "# Muévete hacia la gema. # ¡No toques las paredes! # Escribe tu código abajo. h…" at bounding box center [928, 249] width 164 height 439
click at [840, 144] on div "8" at bounding box center [835, 143] width 30 height 15
click at [845, 141] on div "8" at bounding box center [835, 143] width 30 height 15
type textarea "hero.moveRight()"
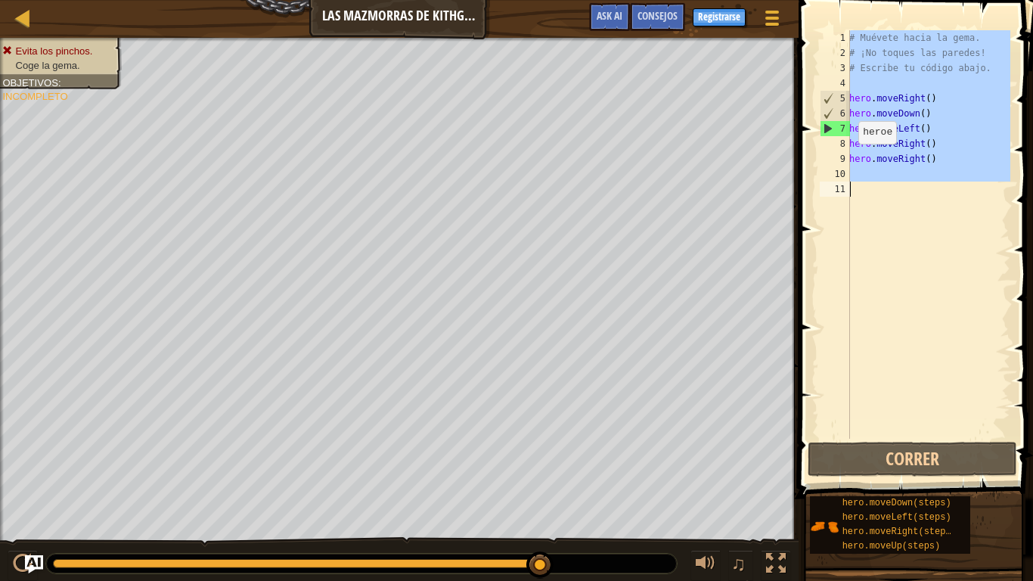
click at [845, 141] on div "8" at bounding box center [835, 143] width 30 height 15
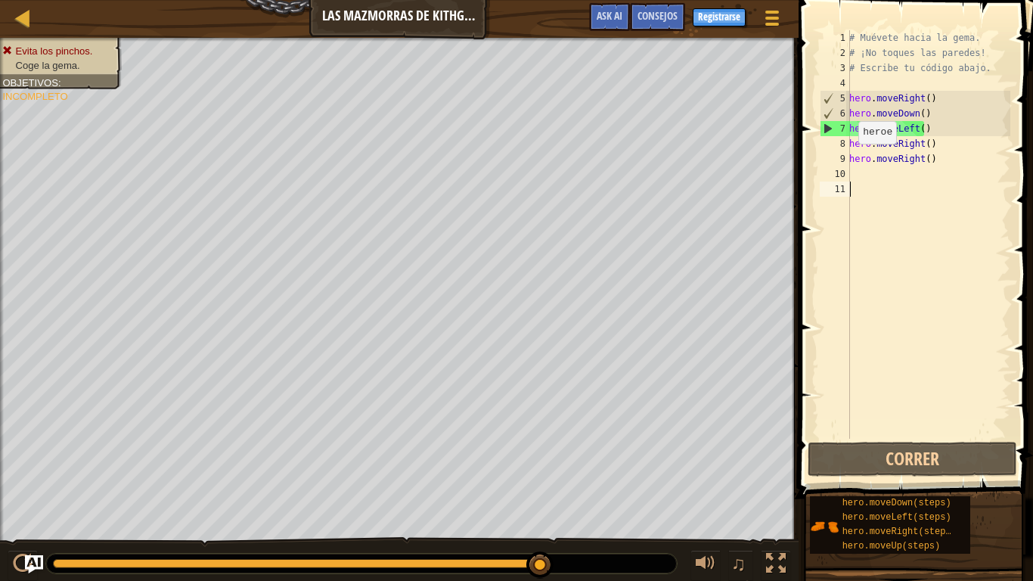
click at [842, 142] on div "8" at bounding box center [835, 143] width 30 height 15
click at [923, 129] on div "# Muévete hacia la gema. # ¡No toques las paredes! # Escribe tu código abajo. h…" at bounding box center [928, 249] width 164 height 439
type textarea "hero.moveLeft()"
drag, startPoint x: 900, startPoint y: 132, endPoint x: 937, endPoint y: 393, distance: 264.3
click at [937, 393] on div "# Muévete hacia la gema. # ¡No toques las paredes! # Escribe tu código abajo. h…" at bounding box center [928, 249] width 164 height 439
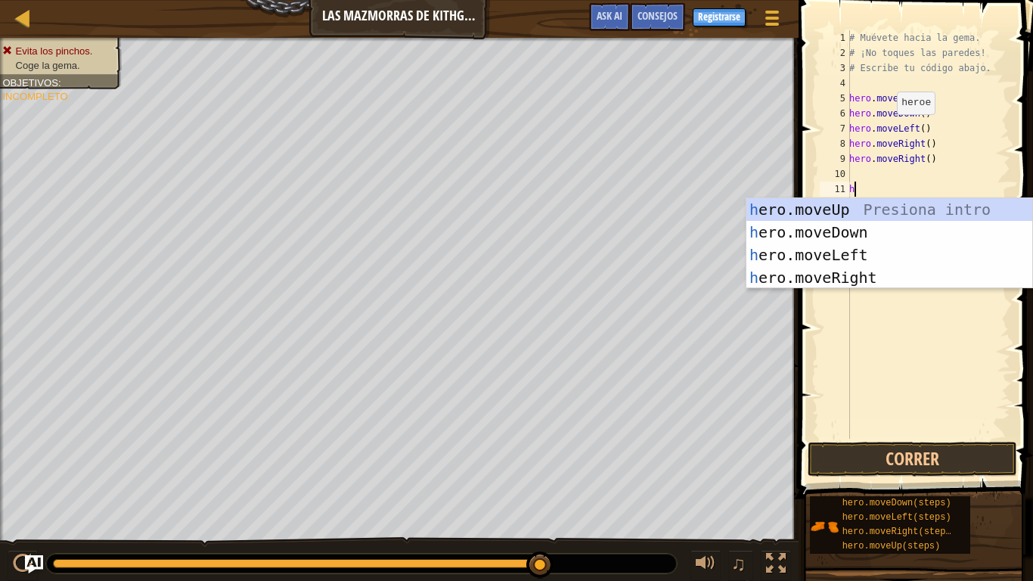
click at [889, 129] on div "# Muévete hacia la gema. # ¡No toques las paredes! # Escribe tu código abajo. h…" at bounding box center [928, 249] width 164 height 439
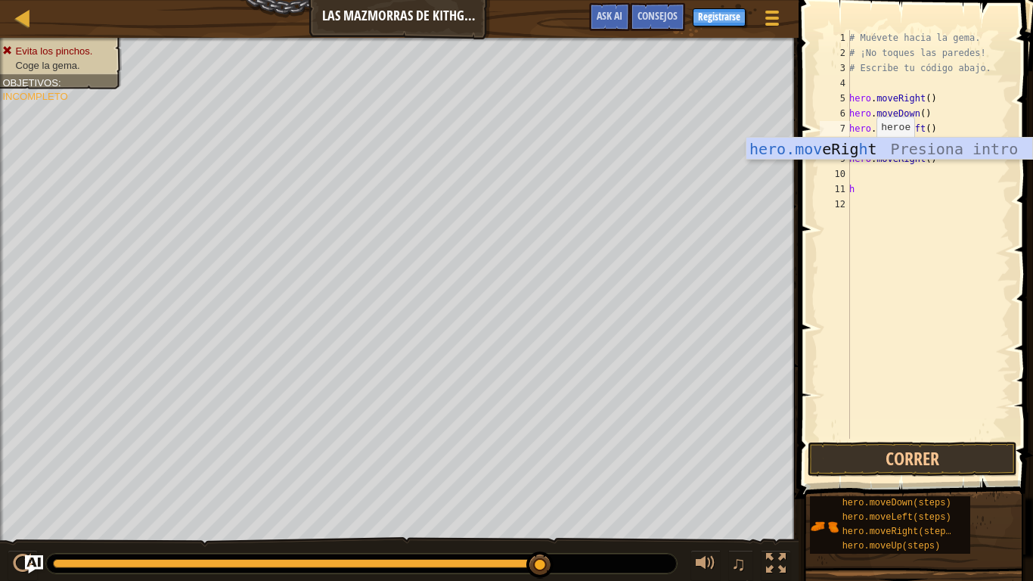
scroll to position [7, 4]
click at [905, 143] on div "hero.mov eRig h t Presiona intro" at bounding box center [890, 172] width 286 height 68
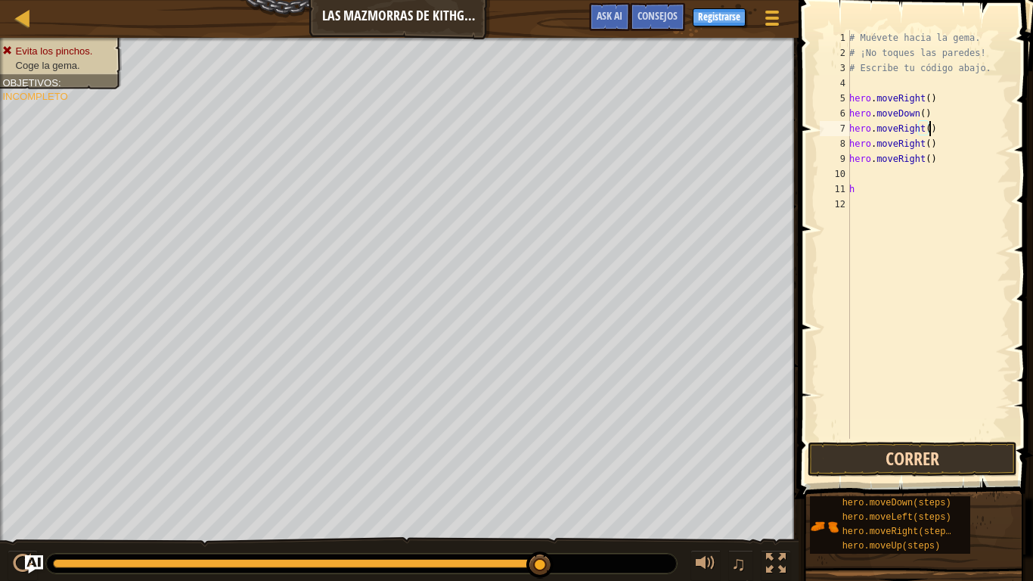
type textarea "hero.moveRight()"
click at [905, 460] on button "Correr" at bounding box center [913, 459] width 210 height 35
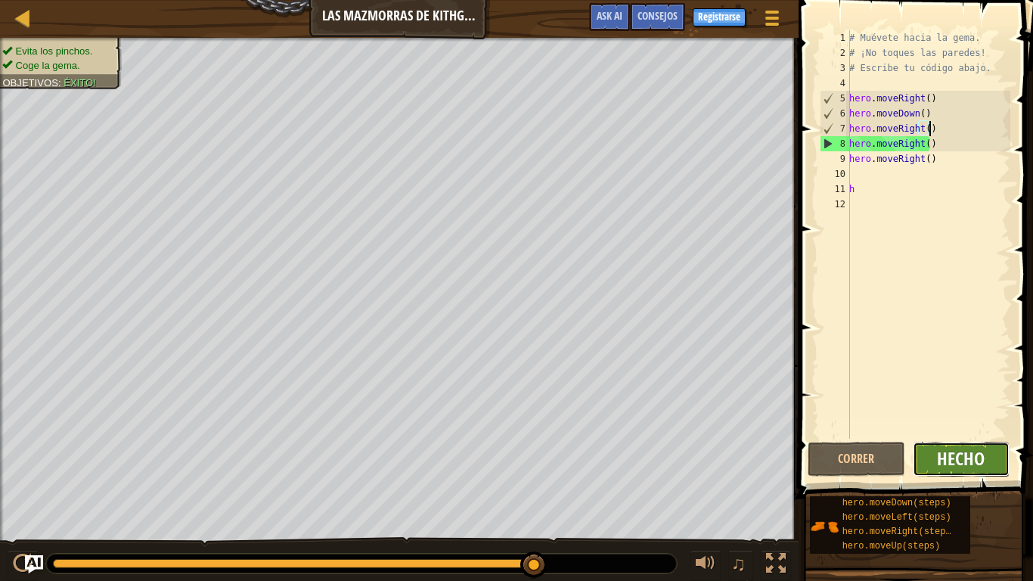
click at [961, 460] on span "Hecho" at bounding box center [961, 458] width 48 height 24
